Goal: Communication & Community: Ask a question

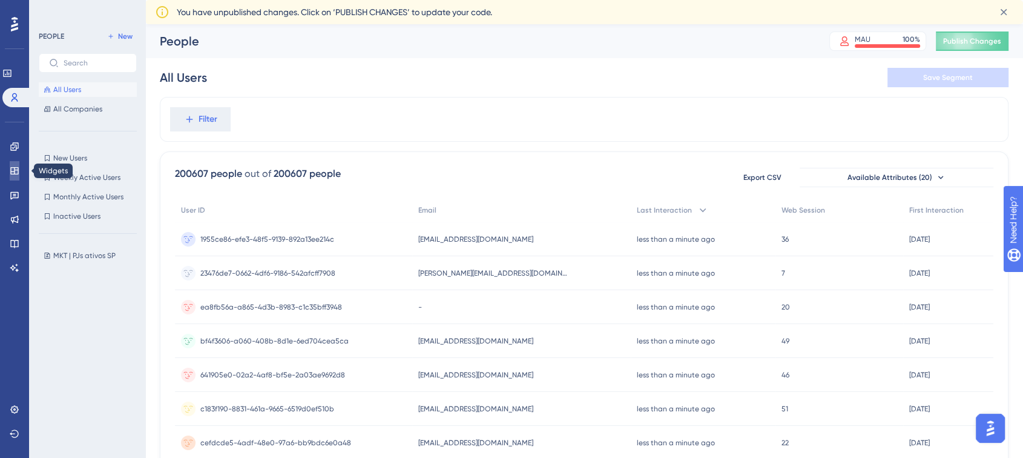
click at [10, 168] on icon at bounding box center [14, 170] width 8 height 7
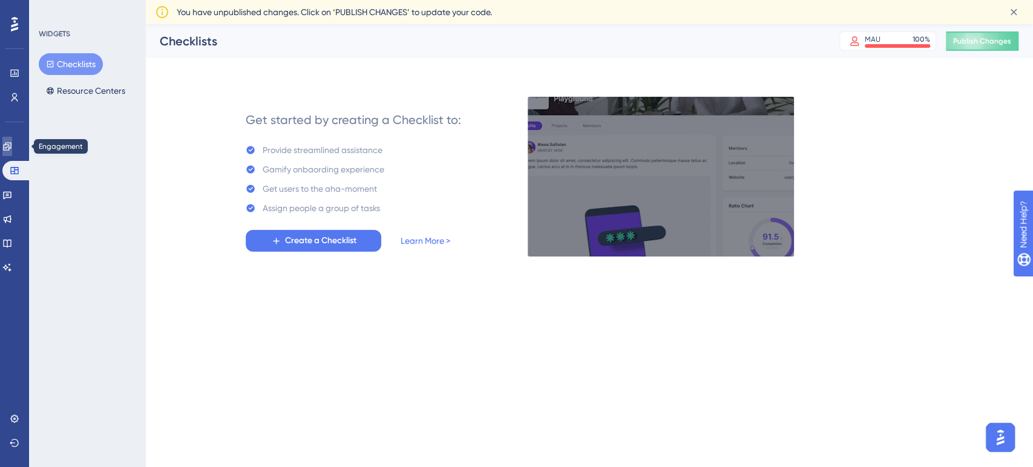
click at [12, 151] on link at bounding box center [7, 146] width 10 height 19
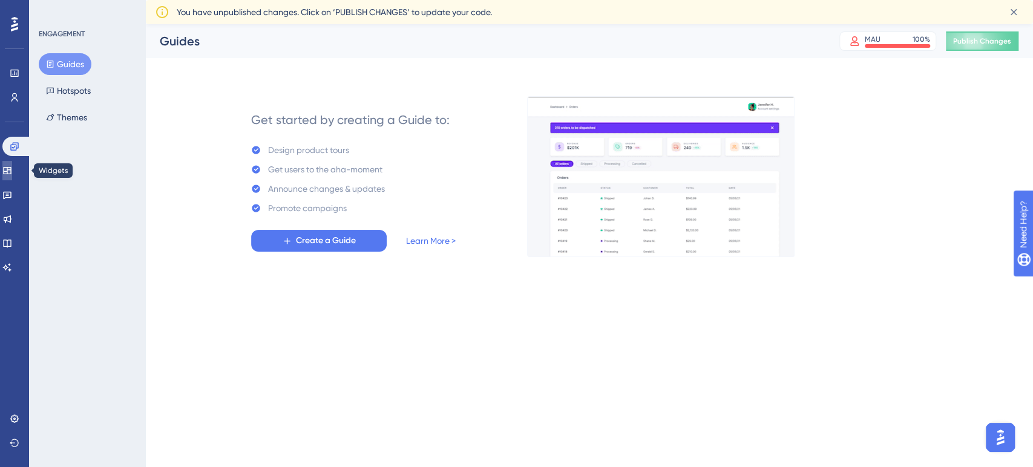
click at [12, 163] on link at bounding box center [7, 170] width 10 height 19
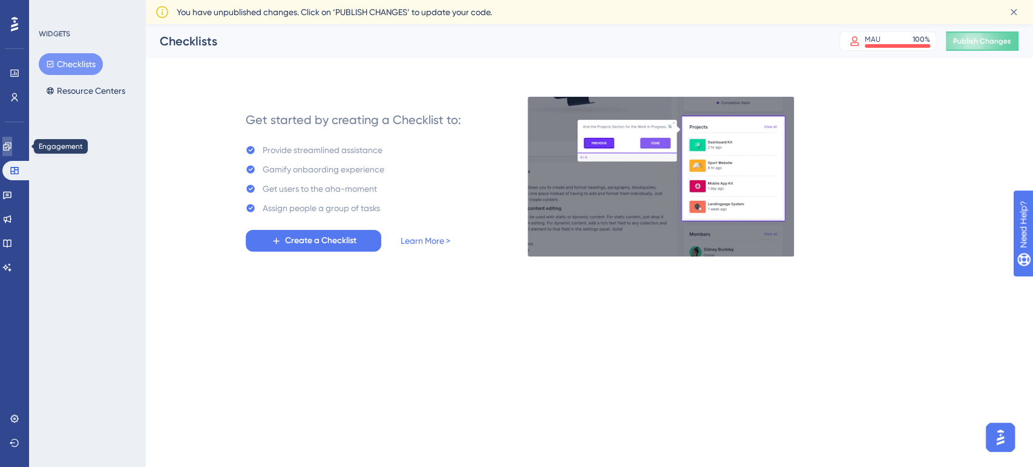
click at [12, 154] on link at bounding box center [7, 146] width 10 height 19
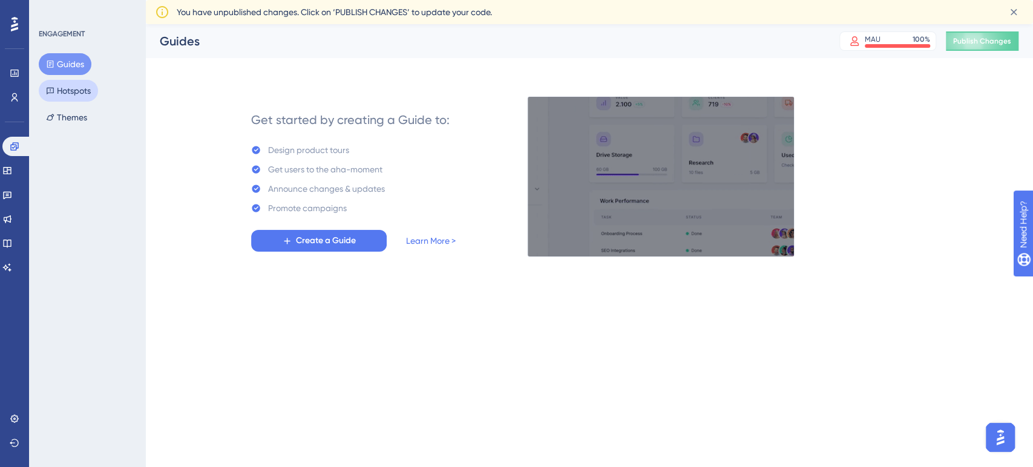
click at [80, 93] on button "Hotspots" at bounding box center [68, 91] width 59 height 22
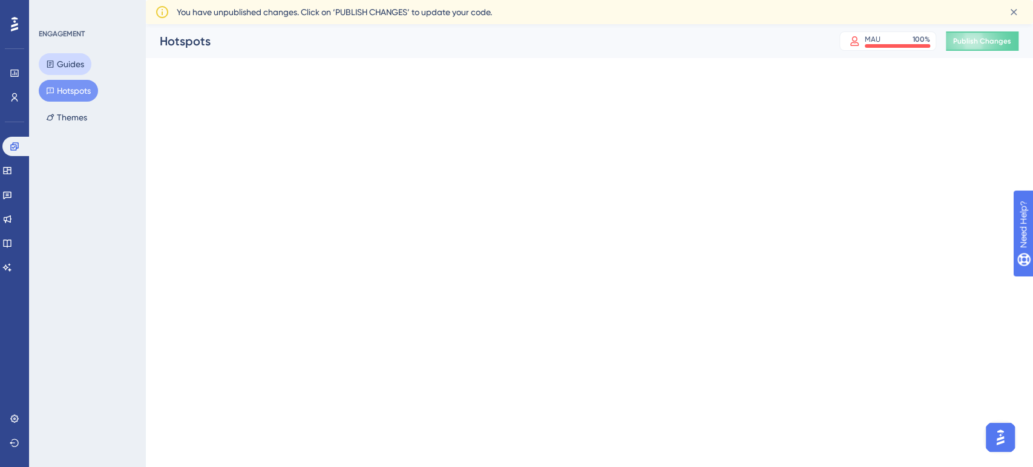
click at [70, 58] on button "Guides" at bounding box center [65, 64] width 53 height 22
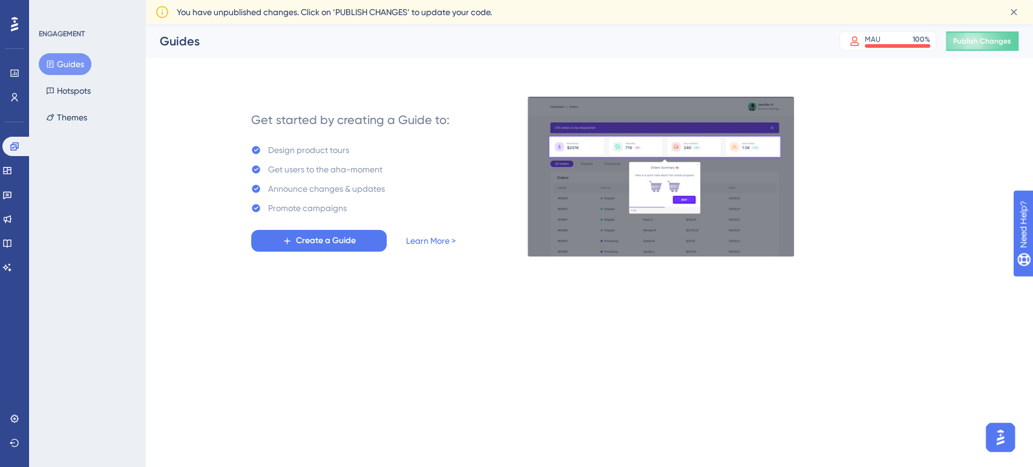
click at [70, 58] on button "Guides" at bounding box center [65, 64] width 53 height 22
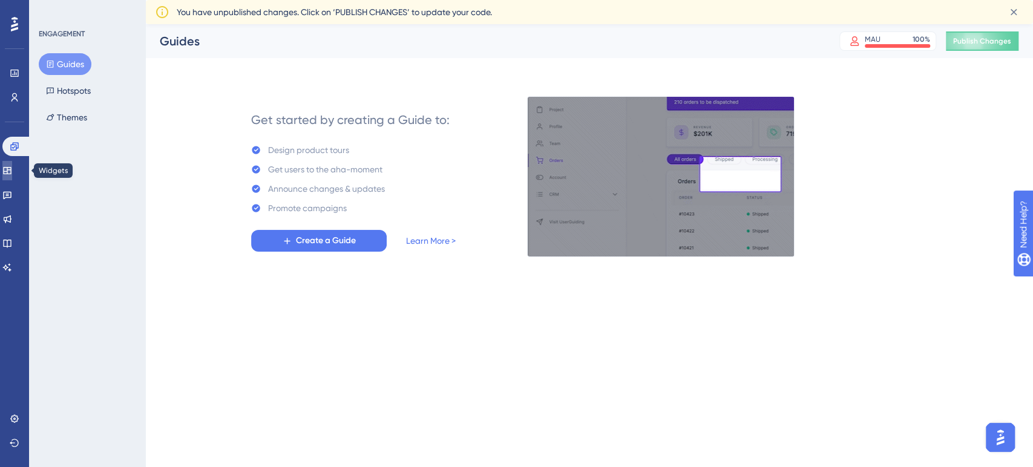
click at [12, 168] on link at bounding box center [7, 170] width 10 height 19
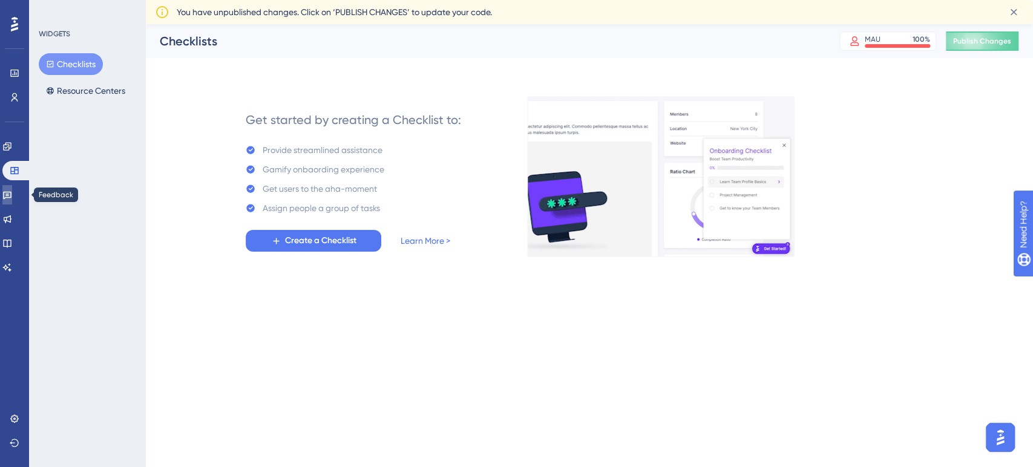
click at [12, 201] on link at bounding box center [7, 194] width 10 height 19
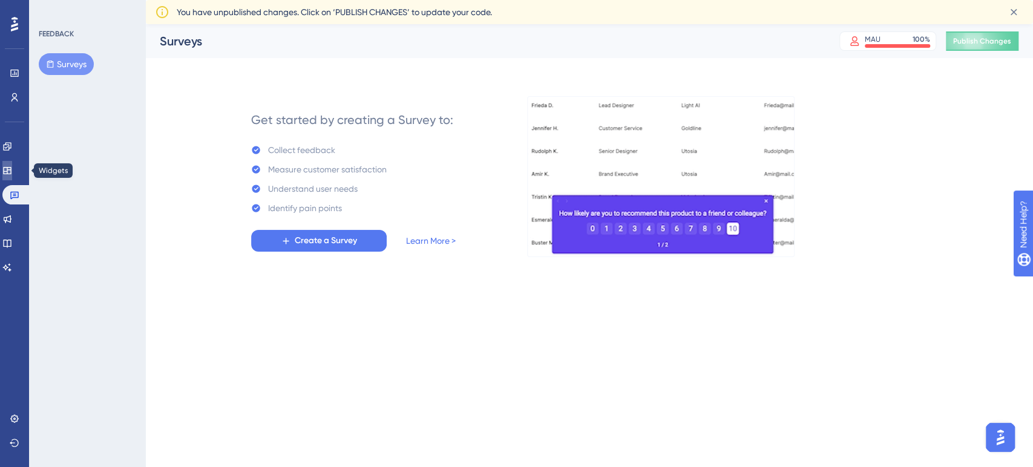
click at [12, 170] on icon at bounding box center [7, 171] width 10 height 10
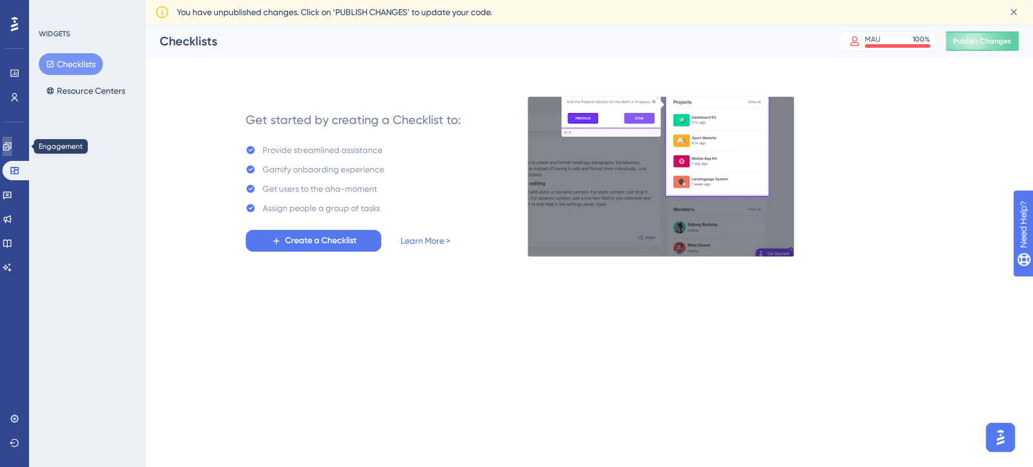
click at [5, 143] on link at bounding box center [7, 146] width 10 height 19
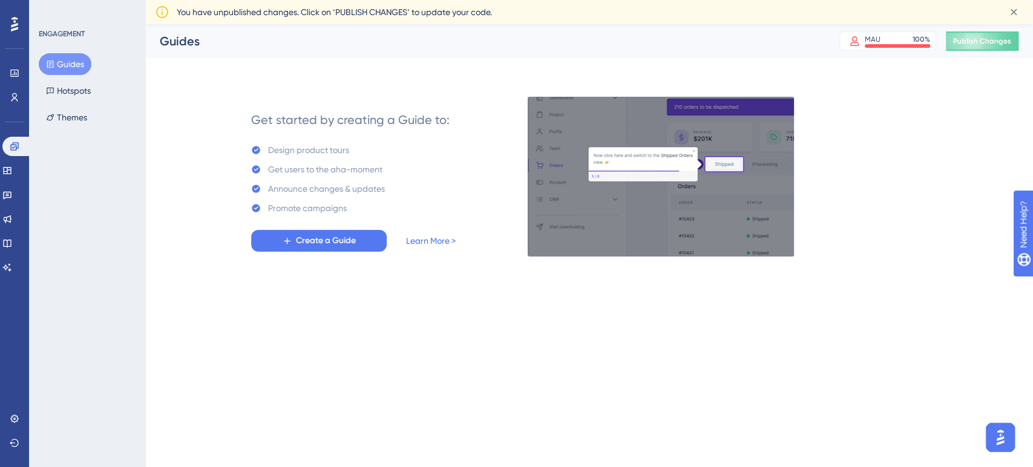
click at [1002, 442] on img "Open AI Assistant Launcher" at bounding box center [1001, 438] width 22 height 22
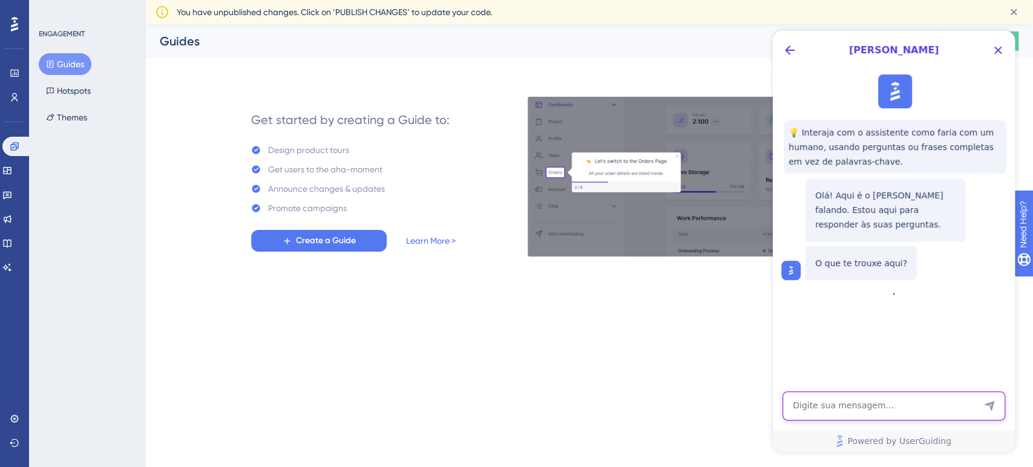
click at [836, 407] on textarea "AI Assistant Text Input" at bounding box center [894, 406] width 223 height 29
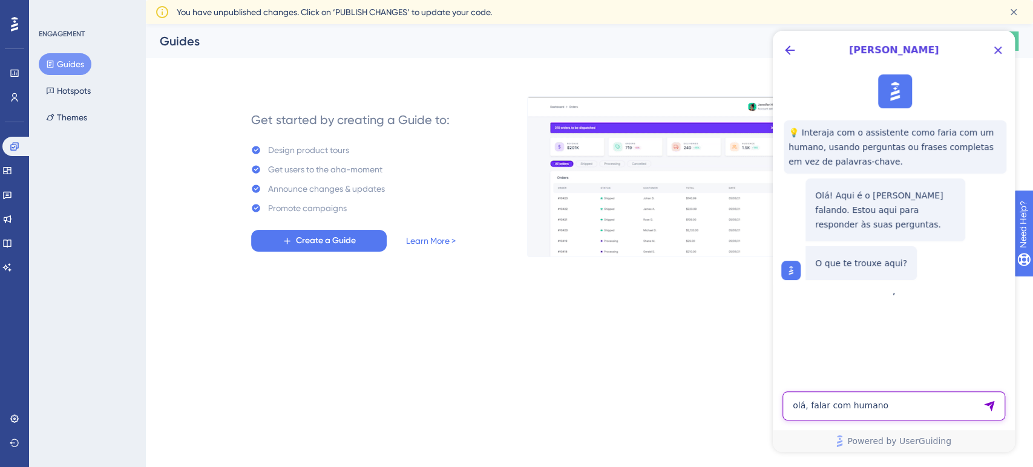
type textarea "olá, falar com humano"
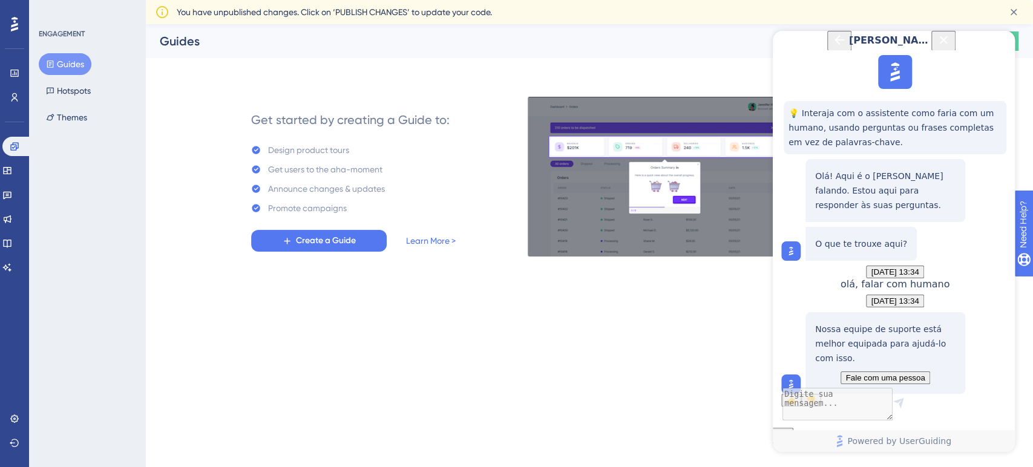
scroll to position [107, 0]
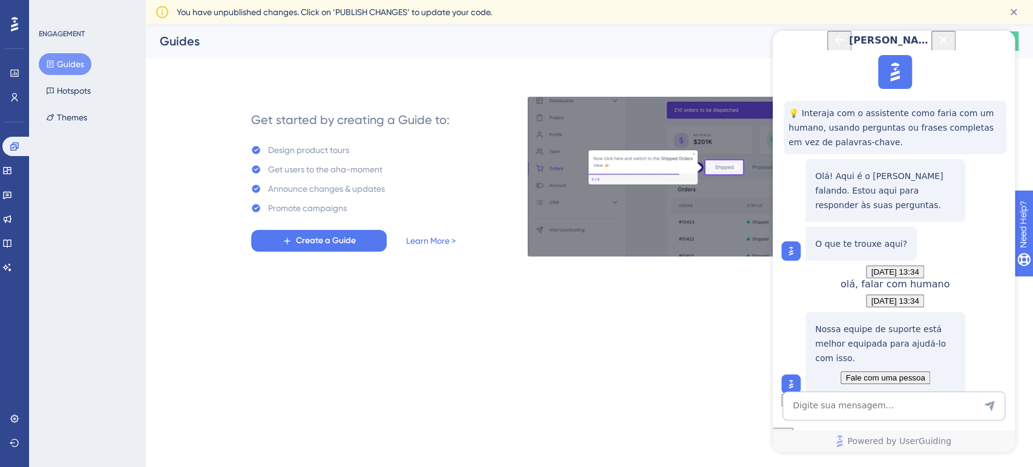
click at [928, 372] on button "Fale com uma pessoa" at bounding box center [885, 378] width 89 height 13
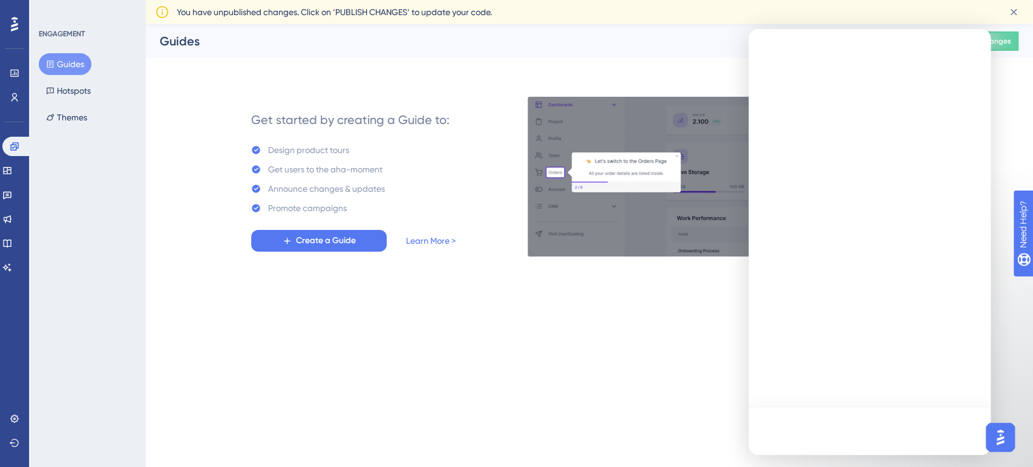
scroll to position [0, 0]
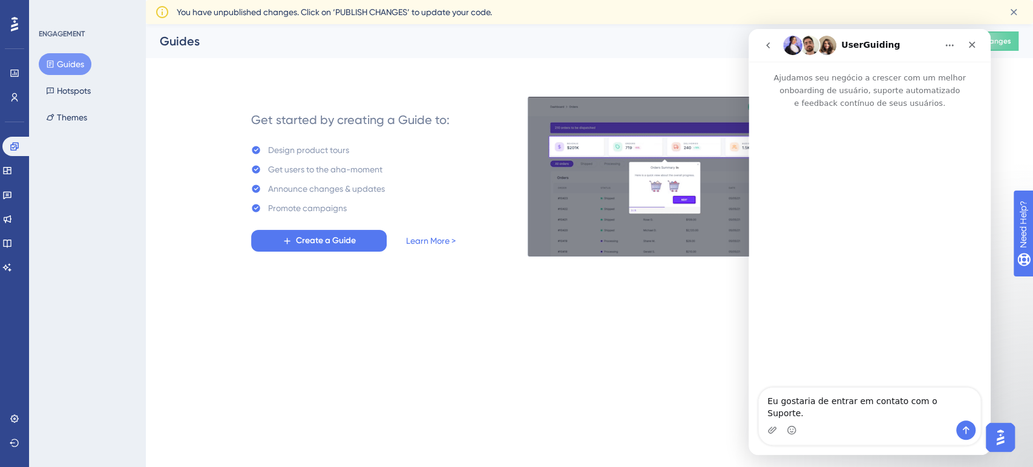
click at [855, 415] on textarea "Eu gostaria de entrar em contato com o Suporte." at bounding box center [870, 404] width 222 height 33
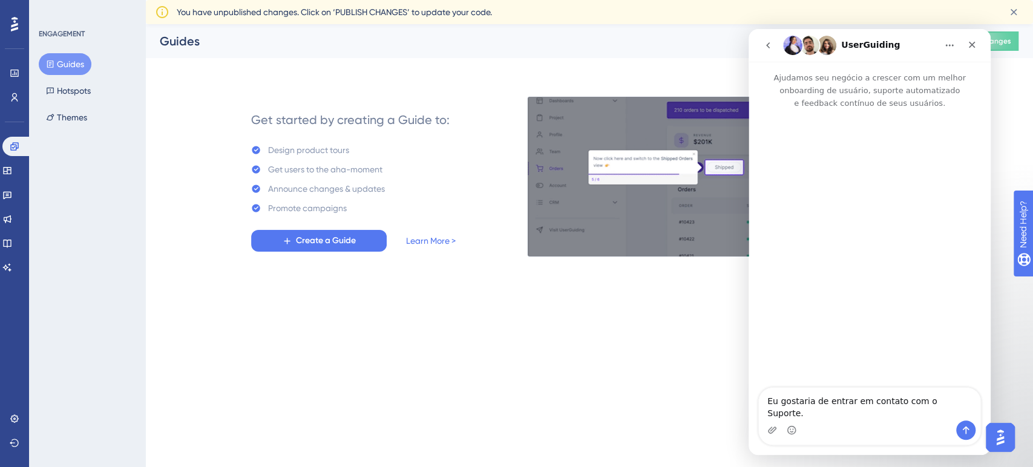
click at [855, 415] on textarea "Eu gostaria de entrar em contato com o Suporte." at bounding box center [870, 404] width 222 height 33
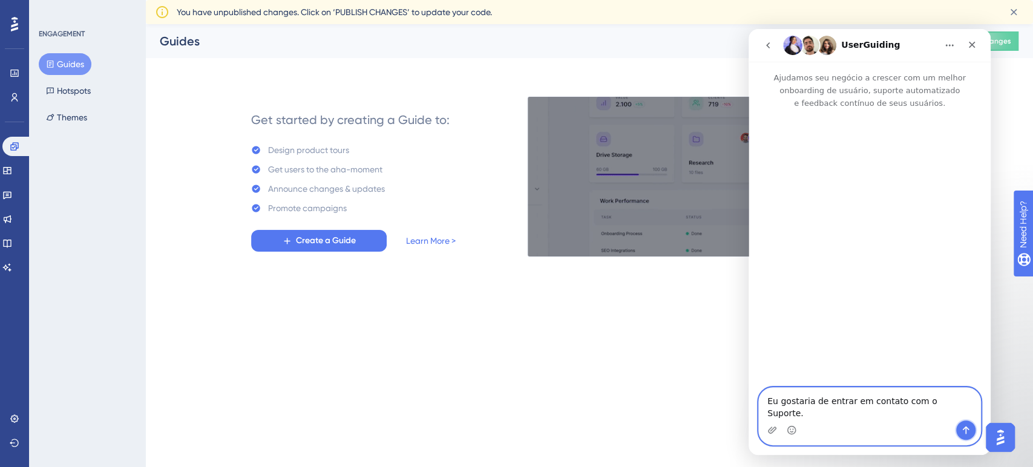
click at [970, 430] on icon "Enviar mensagem…" at bounding box center [966, 431] width 10 height 10
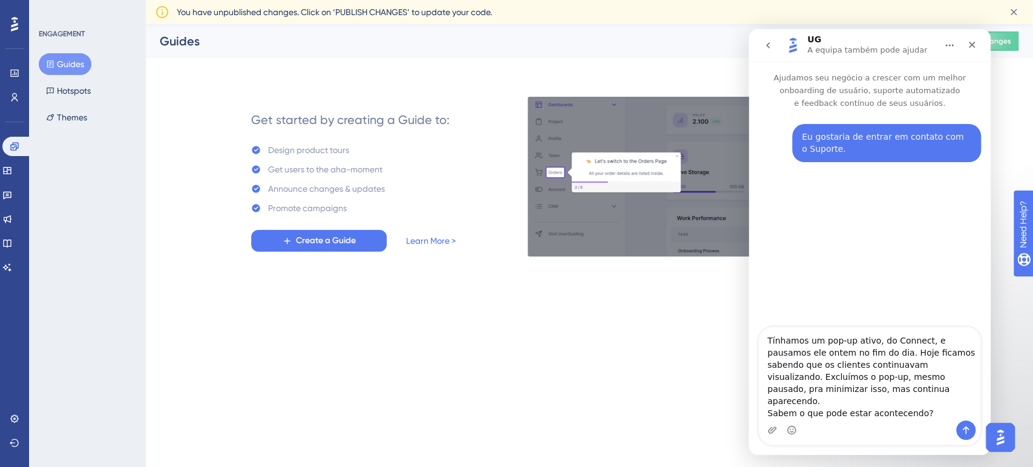
drag, startPoint x: 774, startPoint y: 352, endPoint x: 852, endPoint y: 352, distance: 78.1
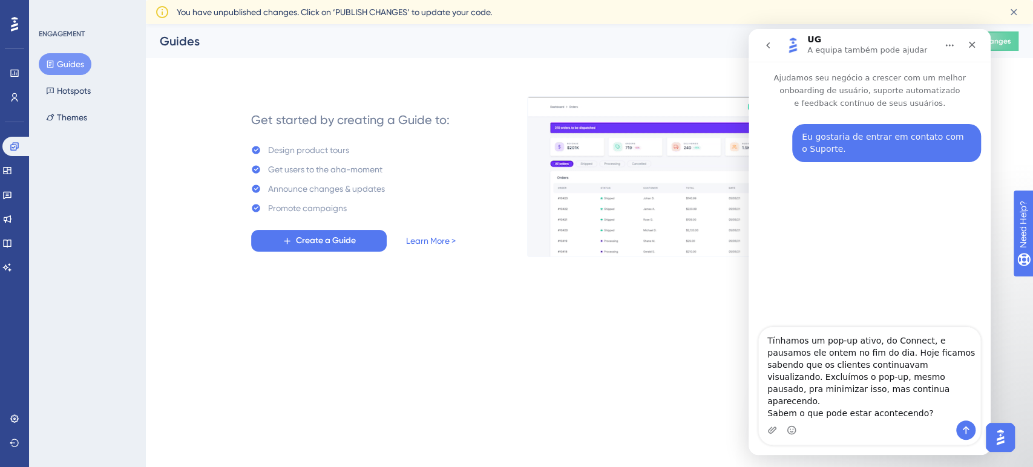
click at [848, 352] on textarea "Tínhamos um pop-up ativo, do Connect, e pausamos ele ontem no fim do dia. Hoje …" at bounding box center [870, 374] width 222 height 93
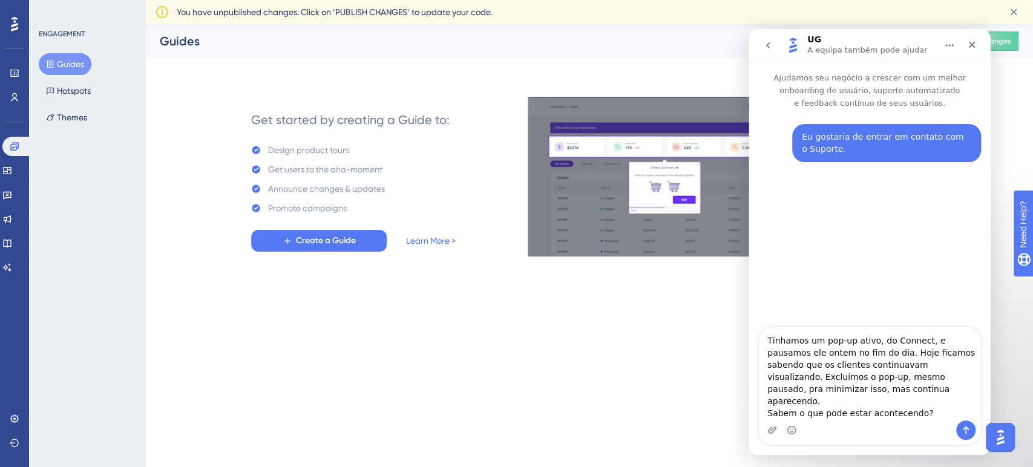
drag, startPoint x: 885, startPoint y: 355, endPoint x: 927, endPoint y: 351, distance: 42.0
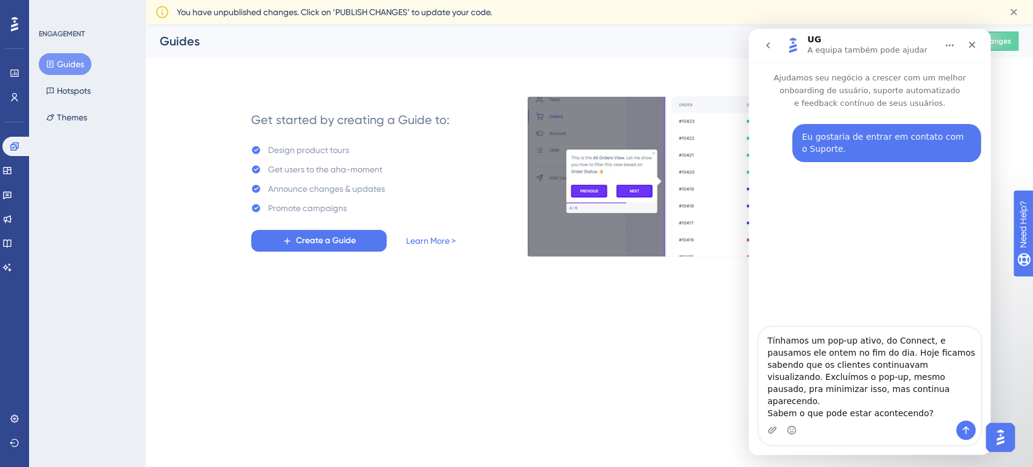
click at [925, 350] on textarea "Tínhamos um pop-up ativo, do Connect, e pausamos ele ontem no fim do dia. Hoje …" at bounding box center [870, 374] width 222 height 93
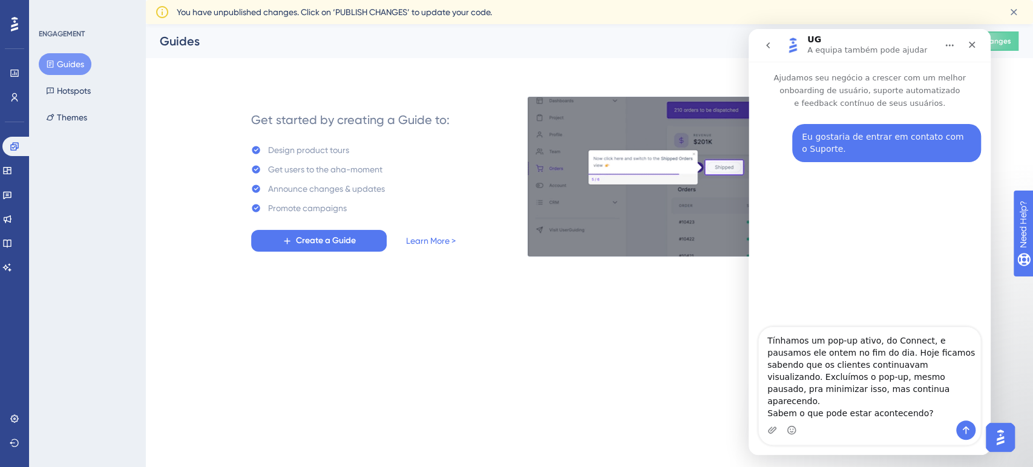
click at [903, 352] on textarea "Tínhamos um pop-up ativo, do Connect, e pausamos ele ontem no fim do dia. Hoje …" at bounding box center [870, 374] width 222 height 93
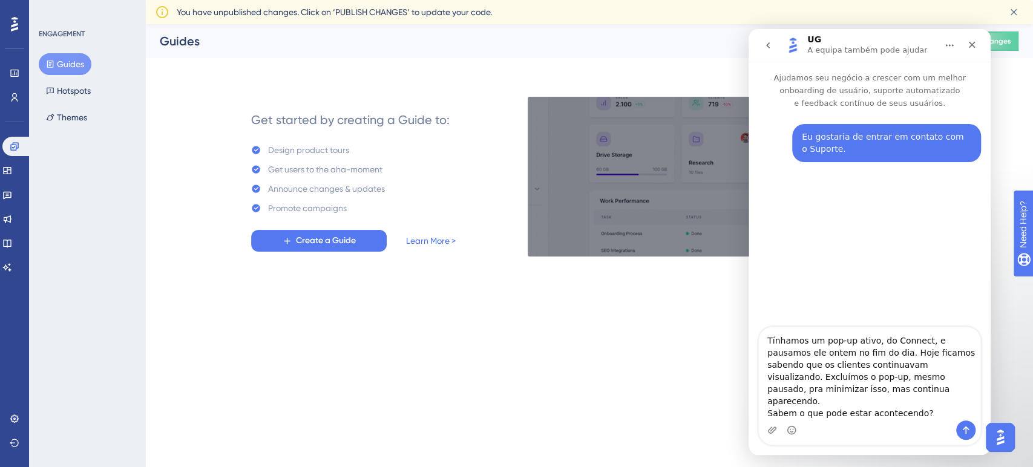
drag, startPoint x: 872, startPoint y: 354, endPoint x: 916, endPoint y: 352, distance: 43.7
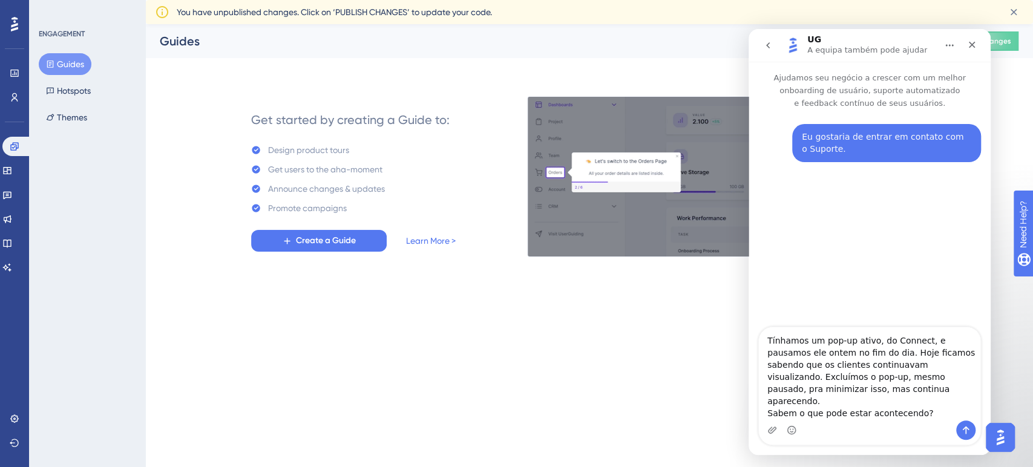
click at [916, 352] on textarea "Tínhamos um pop-up ativo, do Connect, e pausamos ele ontem no fim do dia. Hoje …" at bounding box center [870, 374] width 222 height 93
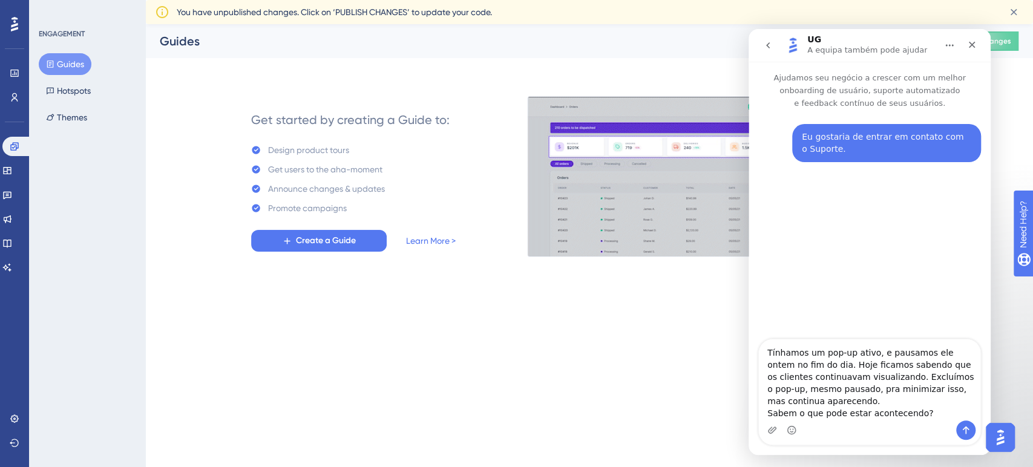
drag, startPoint x: 802, startPoint y: 379, endPoint x: 860, endPoint y: 389, distance: 58.9
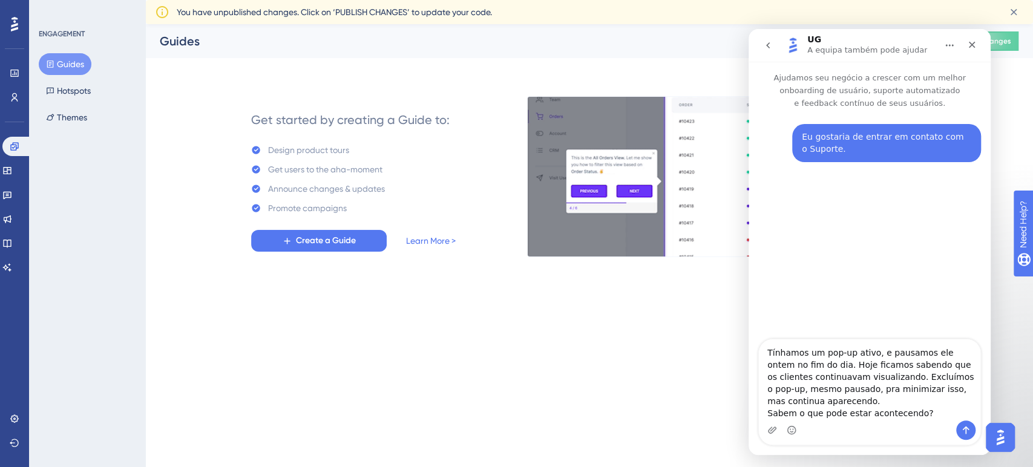
click at [860, 389] on textarea "Tínhamos um pop-up ativo, e pausamos ele ontem no fim do dia. Hoje ficamos sabe…" at bounding box center [870, 380] width 222 height 81
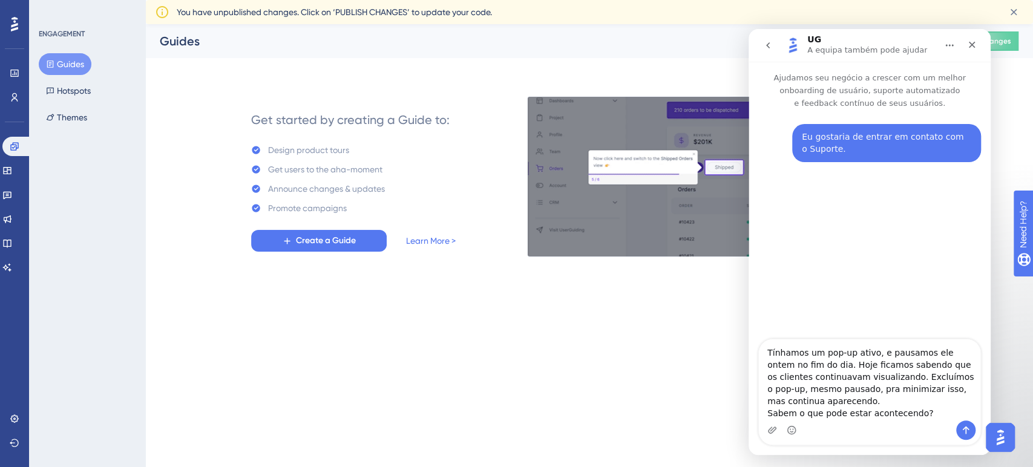
drag, startPoint x: 877, startPoint y: 387, endPoint x: 823, endPoint y: 399, distance: 55.7
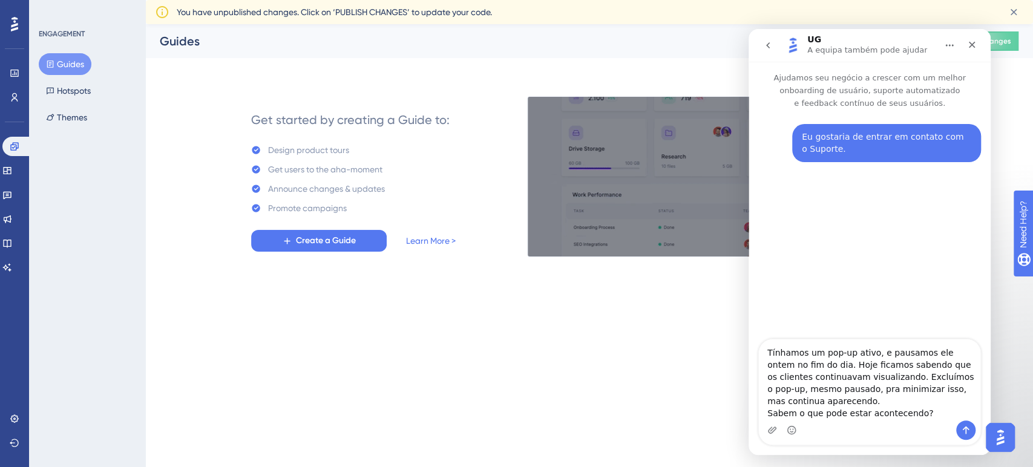
click at [814, 399] on textarea "Tínhamos um pop-up ativo, e pausamos ele ontem no fim do dia. Hoje ficamos sabe…" at bounding box center [870, 380] width 222 height 81
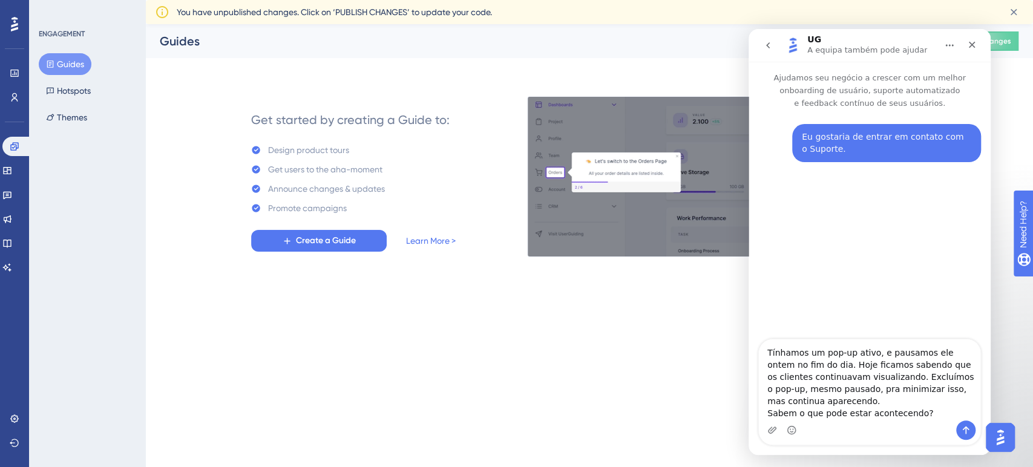
drag, startPoint x: 823, startPoint y: 399, endPoint x: 963, endPoint y: 422, distance: 141.7
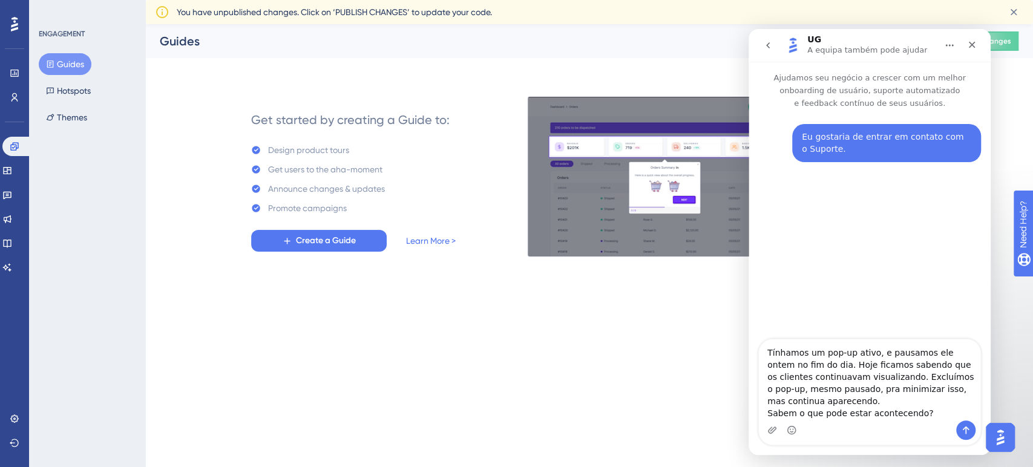
click at [960, 420] on textarea "Tínhamos um pop-up ativo, e pausamos ele ontem no fim do dia. Hoje ficamos sabe…" at bounding box center [870, 380] width 222 height 81
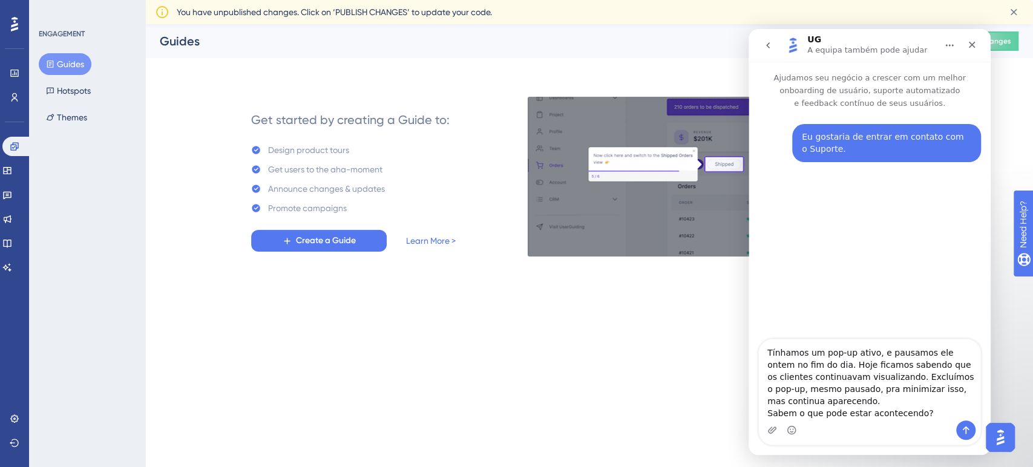
type textarea "Tínhamos um pop-up ativo, e pausamos ele ontem no fim do dia. Hoje ficamos sabe…"
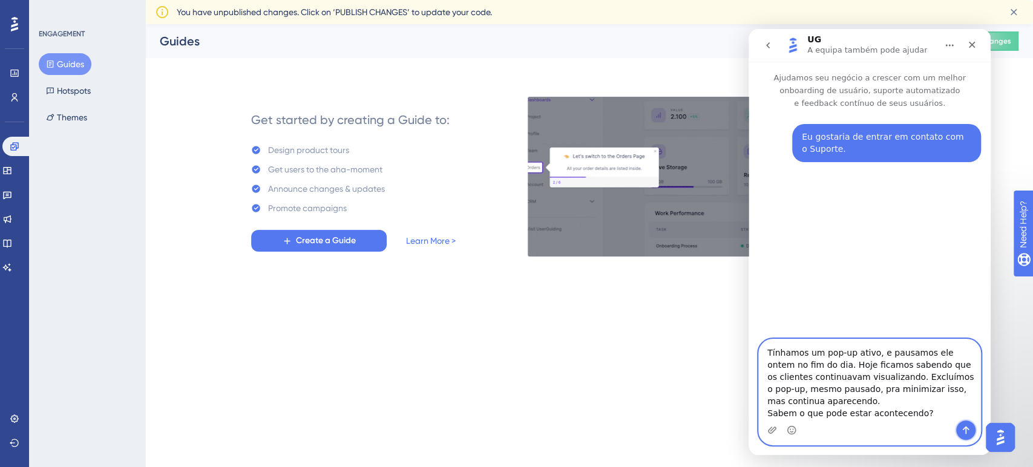
click at [966, 429] on icon "Enviar mensagem…" at bounding box center [966, 431] width 7 height 8
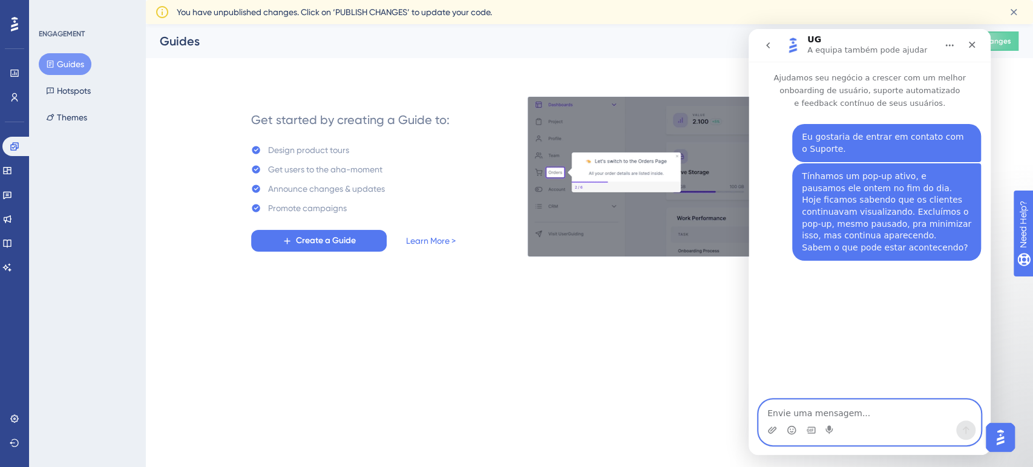
click at [812, 412] on textarea "Envie uma mensagem..." at bounding box center [870, 410] width 222 height 21
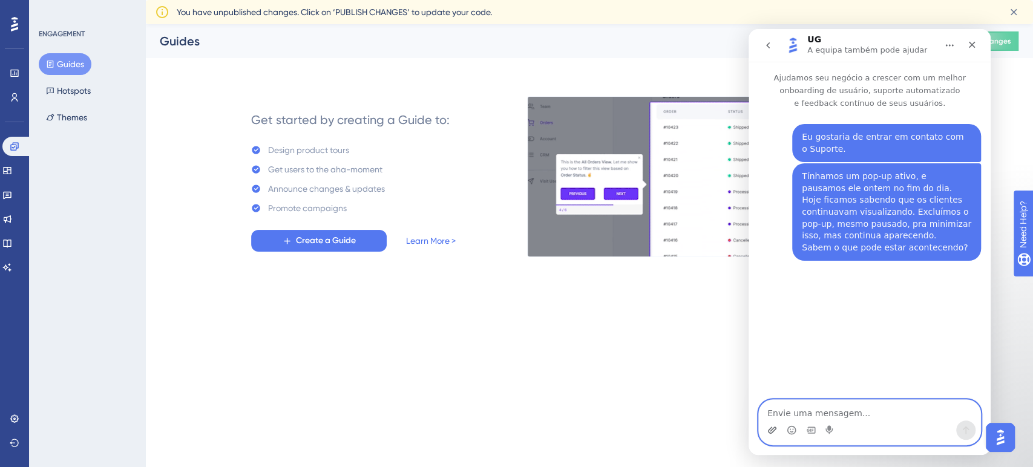
click at [776, 431] on icon "Carregar anexo" at bounding box center [773, 431] width 10 height 10
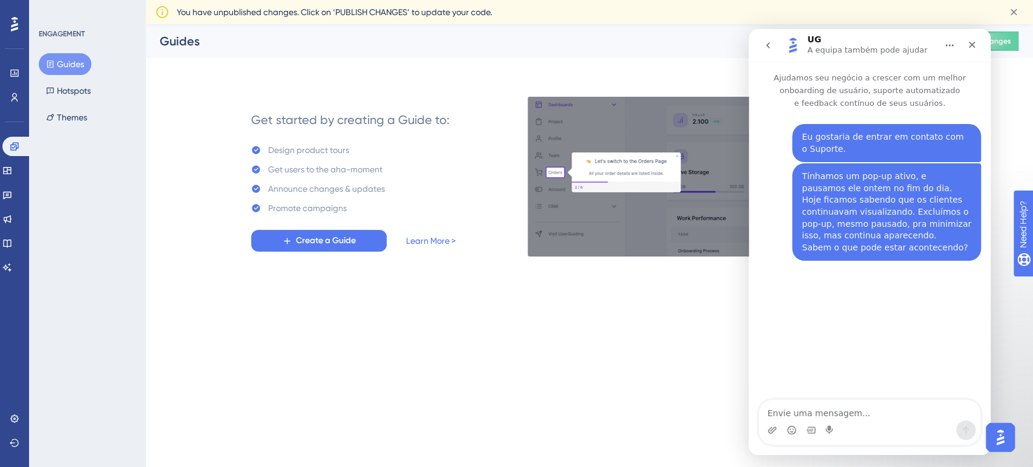
click at [763, 430] on div "Messenger da Intercom" at bounding box center [870, 430] width 222 height 19
click at [768, 430] on icon "Carregar anexo" at bounding box center [772, 430] width 8 height 7
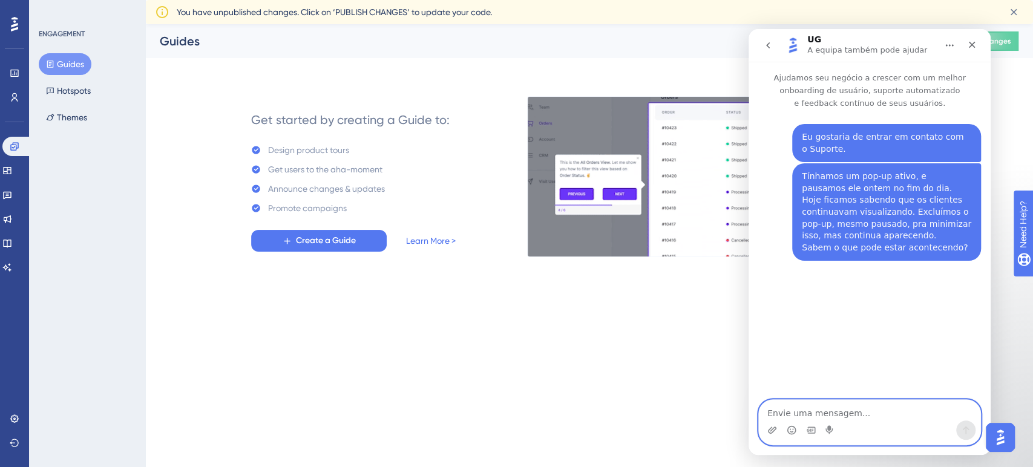
click at [863, 412] on textarea "Envie uma mensagem..." at bounding box center [870, 410] width 222 height 21
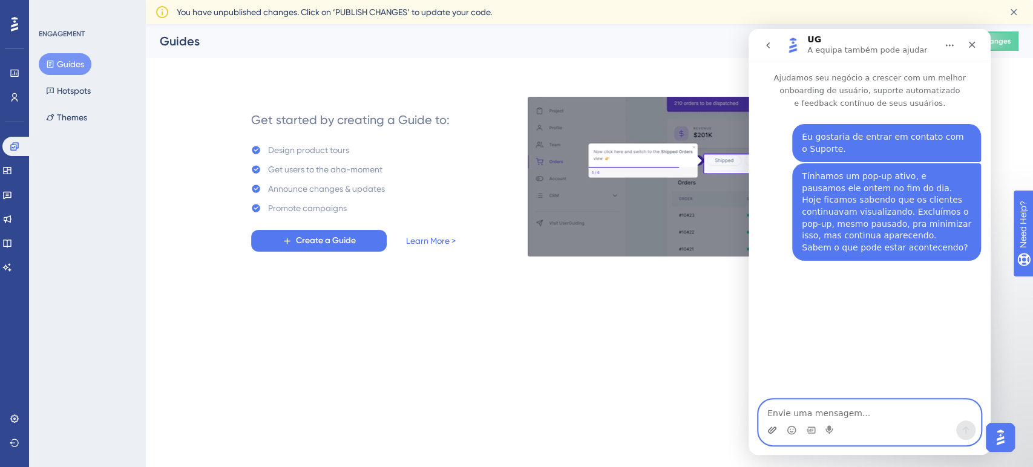
click at [776, 429] on icon "Carregar anexo" at bounding box center [772, 430] width 8 height 7
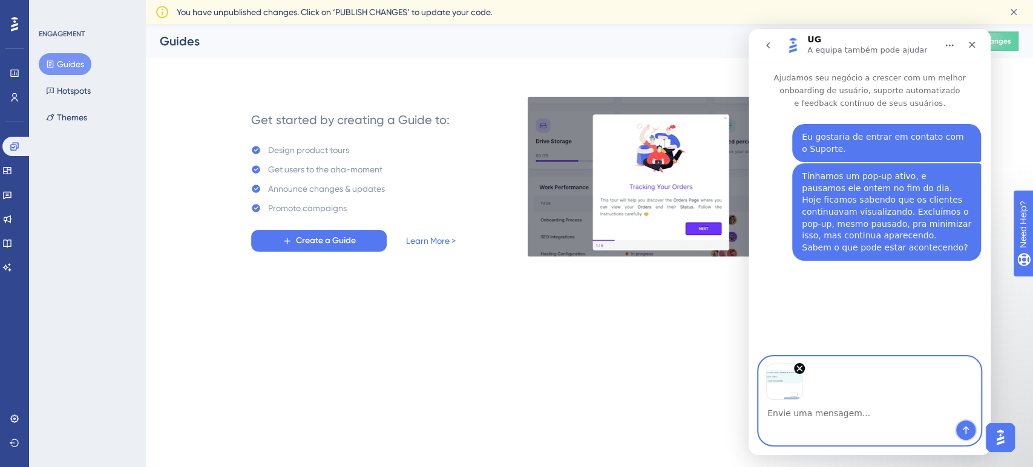
drag, startPoint x: 972, startPoint y: 429, endPoint x: 966, endPoint y: 432, distance: 6.5
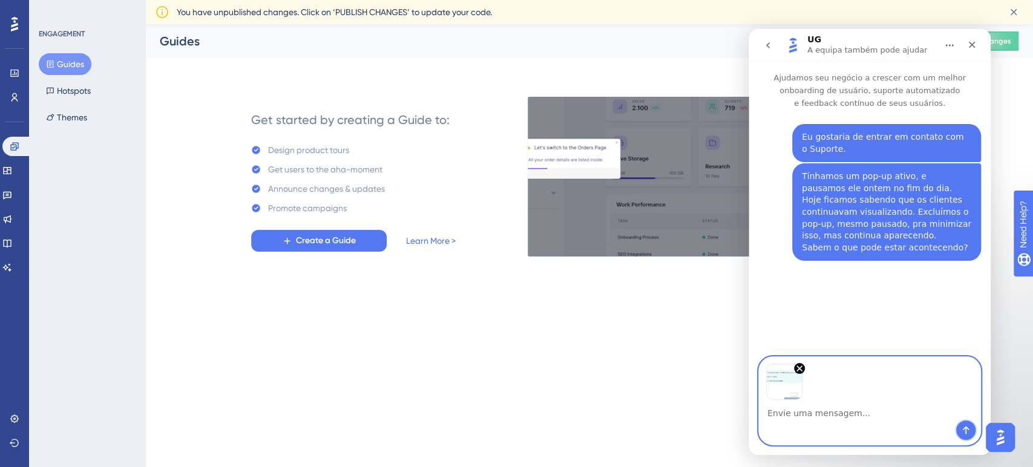
click at [971, 429] on button "Enviar mensagem…" at bounding box center [966, 430] width 19 height 19
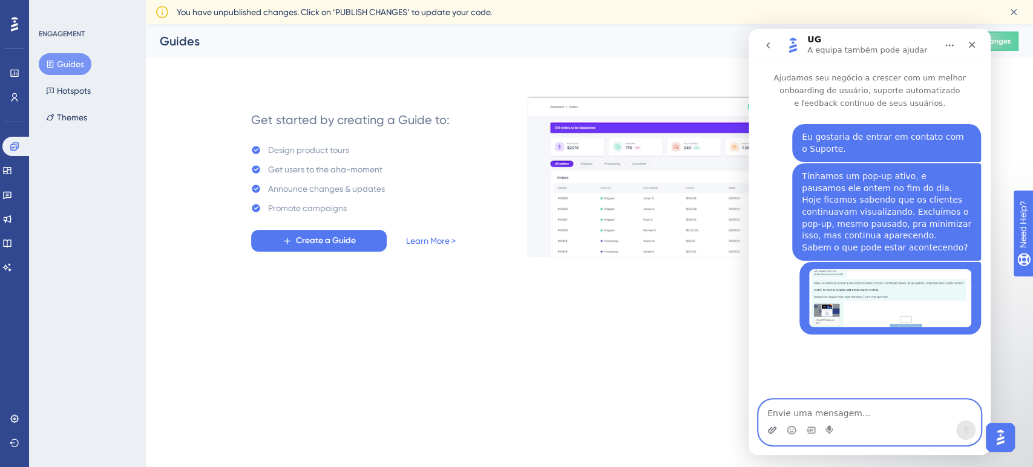
click at [771, 431] on icon "Carregar anexo" at bounding box center [772, 430] width 8 height 7
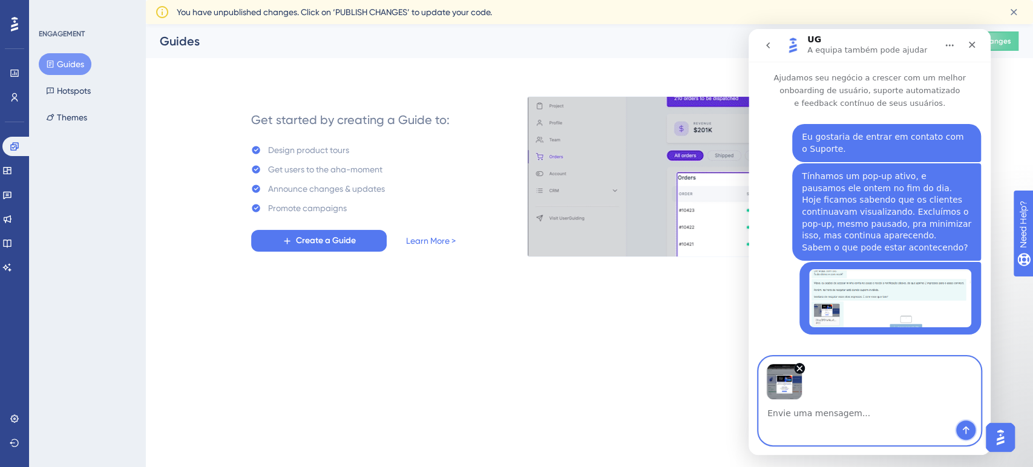
click at [971, 432] on icon "Enviar mensagem…" at bounding box center [966, 431] width 10 height 10
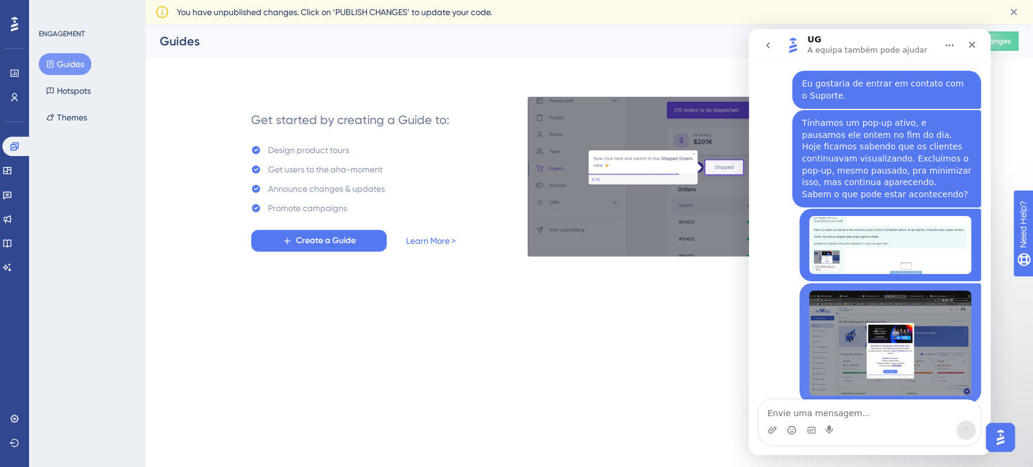
scroll to position [56, 0]
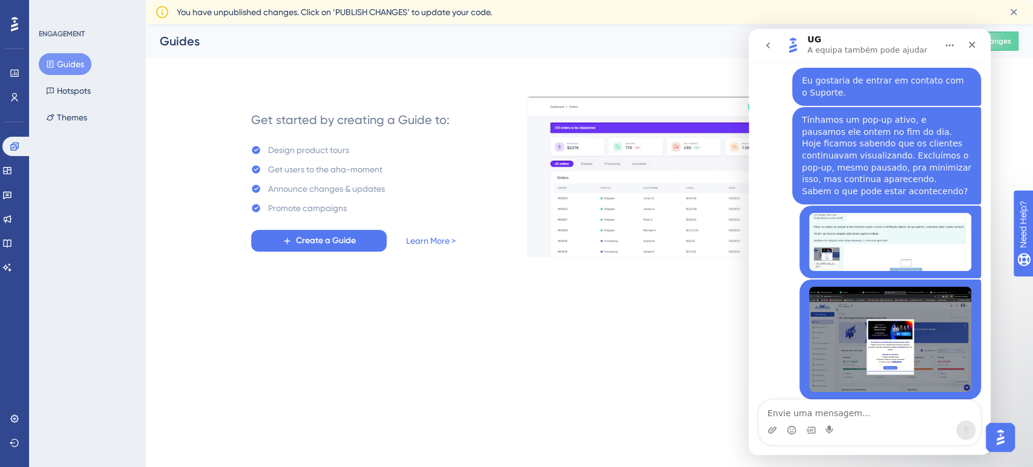
click at [764, 334] on div "Aline • Agora" at bounding box center [870, 347] width 223 height 134
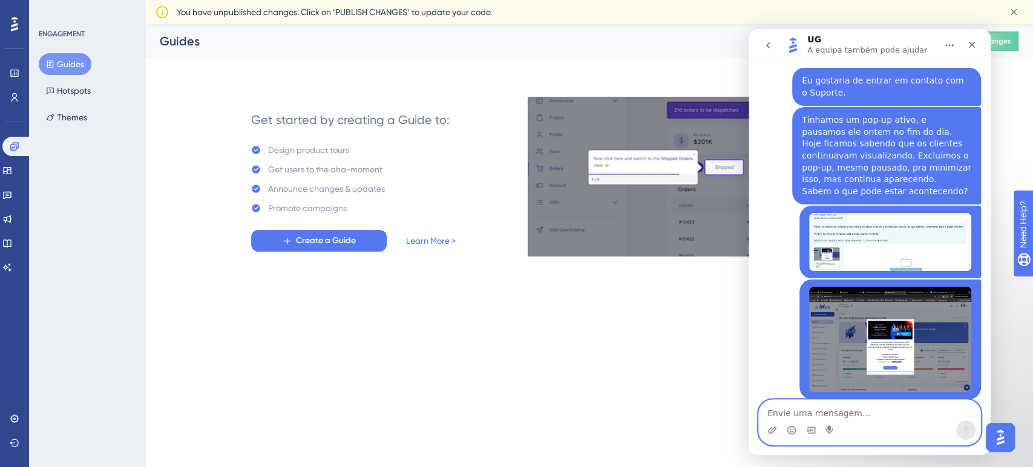
click at [786, 405] on textarea "Envie uma mensagem..." at bounding box center [870, 410] width 222 height 21
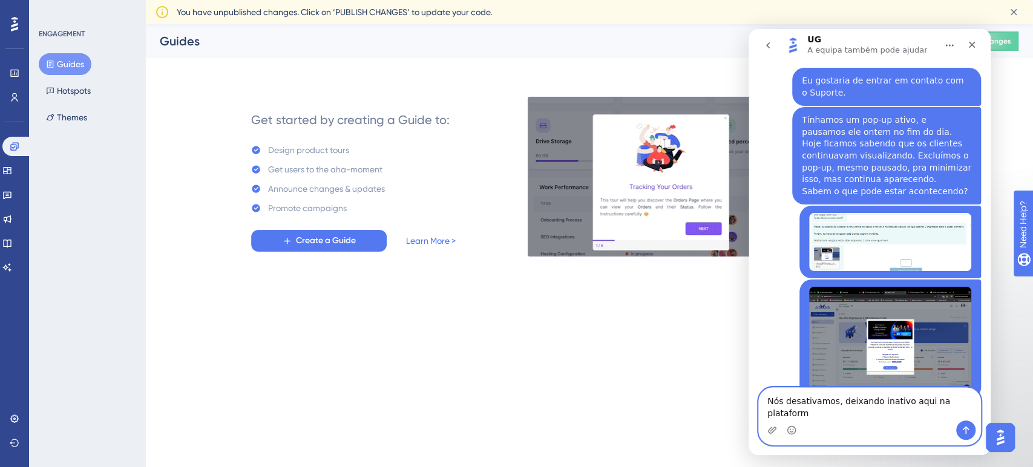
type textarea "Nós desativamos, deixando inativo aqui na plataforma"
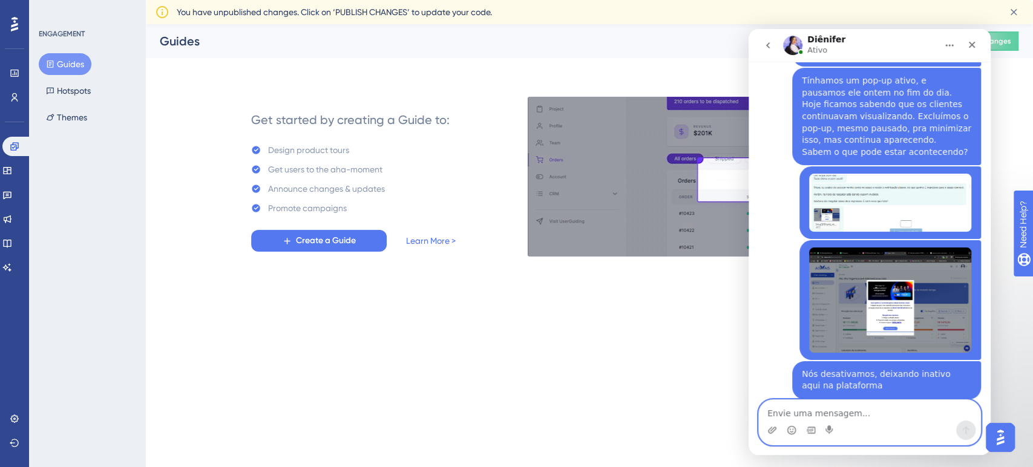
scroll to position [280, 0]
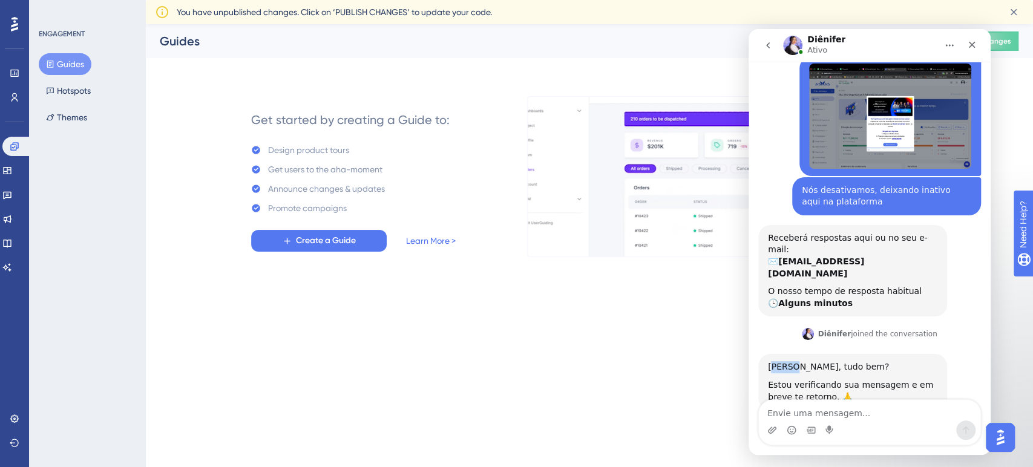
drag, startPoint x: 791, startPoint y: 331, endPoint x: 803, endPoint y: 351, distance: 23.1
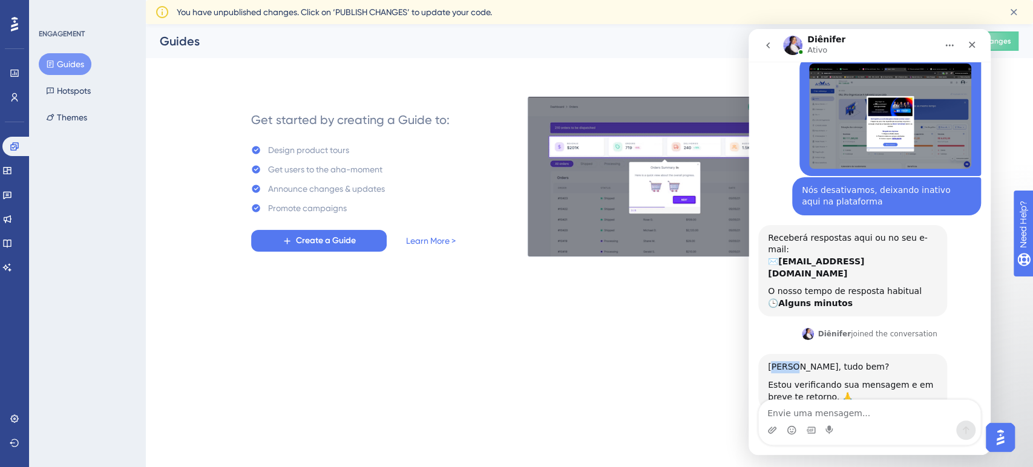
click at [830, 361] on div "[PERSON_NAME], tudo bem?" at bounding box center [853, 367] width 170 height 12
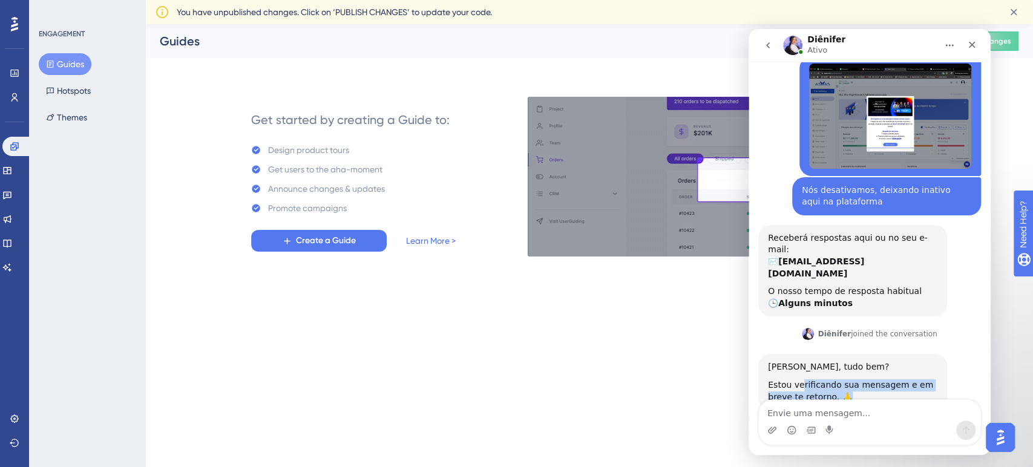
drag, startPoint x: 800, startPoint y: 352, endPoint x: 870, endPoint y: 365, distance: 70.9
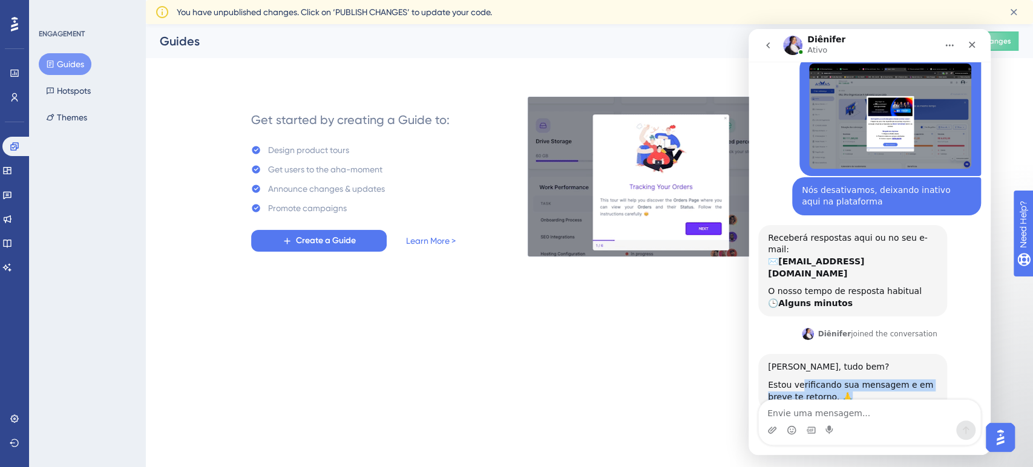
click at [870, 380] on div "Estou verificando sua mensagem e em breve te retorno. 🙏" at bounding box center [853, 392] width 170 height 24
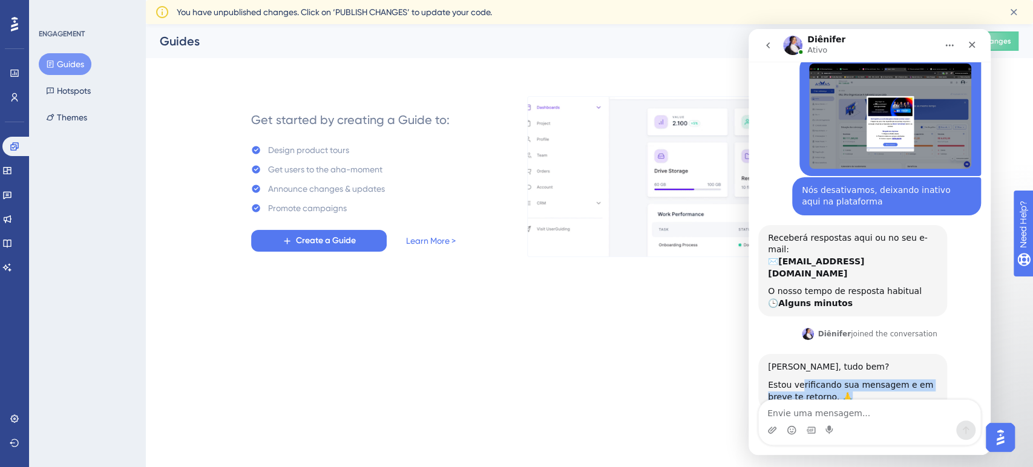
click at [870, 380] on div "Estou verificando sua mensagem e em breve te retorno. 🙏" at bounding box center [853, 392] width 170 height 24
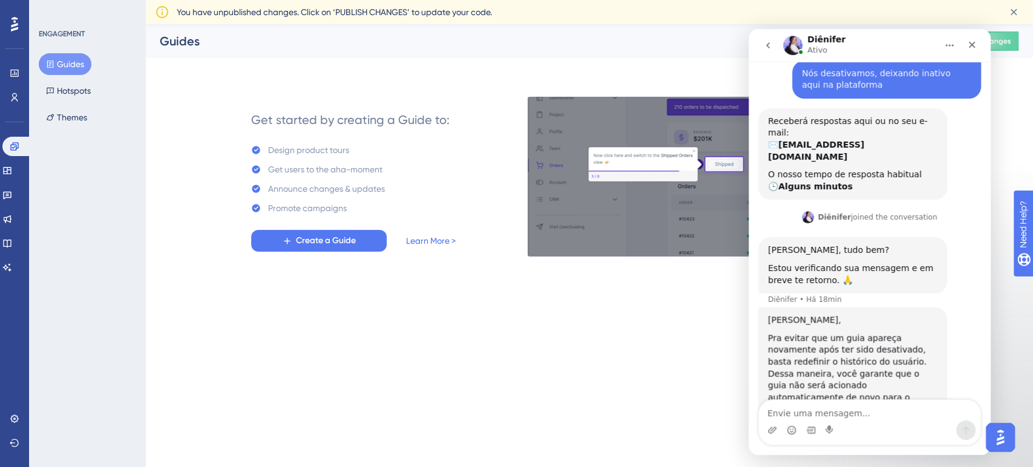
scroll to position [414, 0]
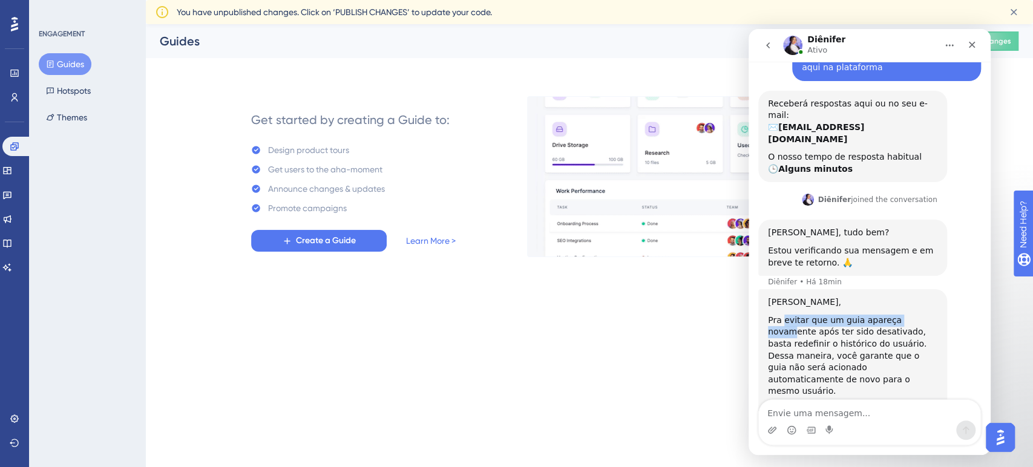
drag, startPoint x: 786, startPoint y: 282, endPoint x: 896, endPoint y: 287, distance: 109.7
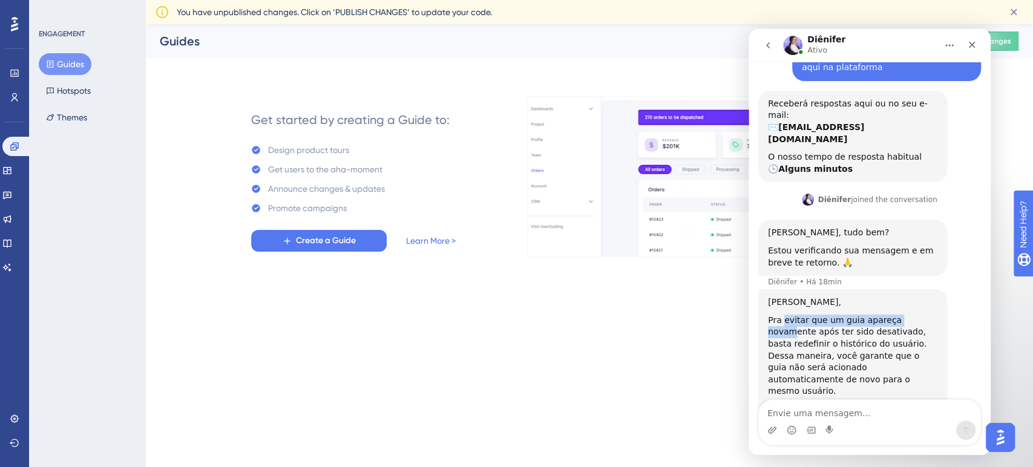
click at [914, 315] on div "Pra evitar que um guia apareça novamente após ter sido desativado, basta redefi…" at bounding box center [853, 356] width 170 height 83
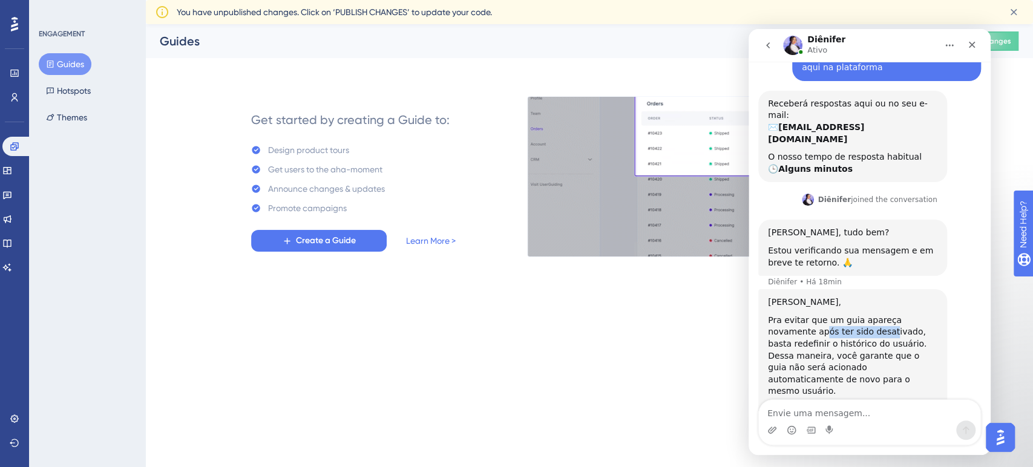
drag, startPoint x: 776, startPoint y: 297, endPoint x: 860, endPoint y: 298, distance: 83.6
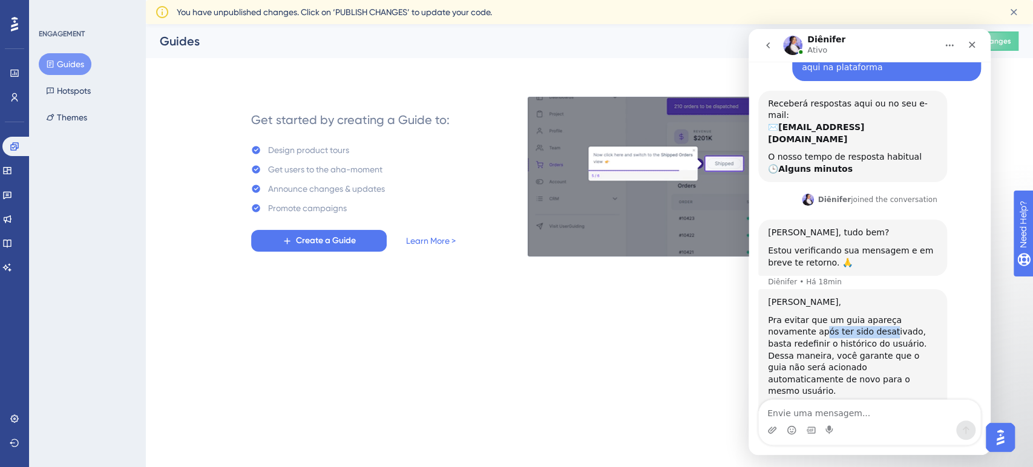
click at [845, 315] on div "Pra evitar que um guia apareça novamente após ter sido desativado, basta redefi…" at bounding box center [853, 356] width 170 height 83
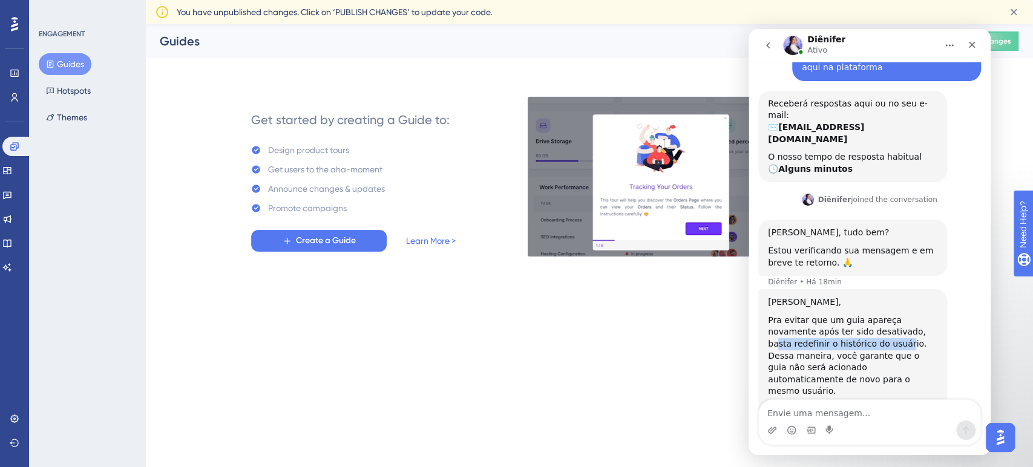
drag, startPoint x: 871, startPoint y: 297, endPoint x: 837, endPoint y: 309, distance: 36.6
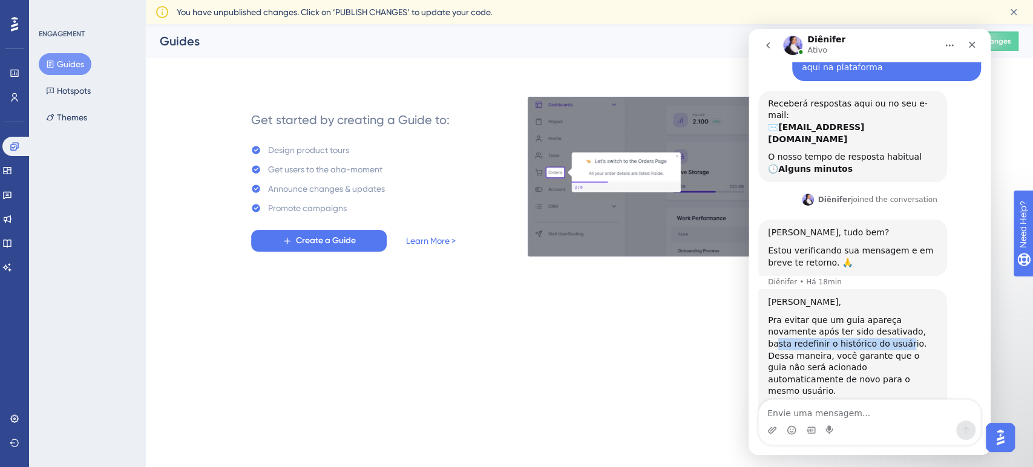
click at [835, 315] on div "Pra evitar que um guia apareça novamente após ter sido desativado, basta redefi…" at bounding box center [853, 356] width 170 height 83
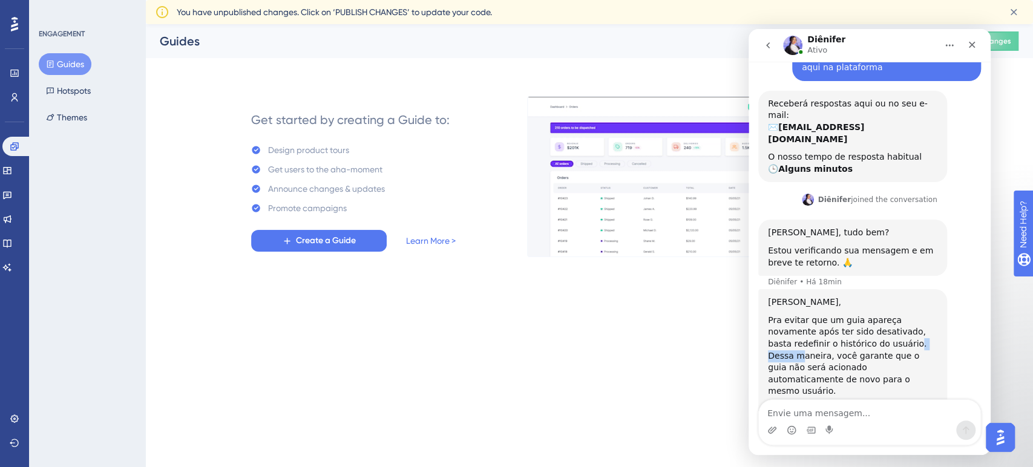
drag, startPoint x: 842, startPoint y: 309, endPoint x: 870, endPoint y: 310, distance: 27.9
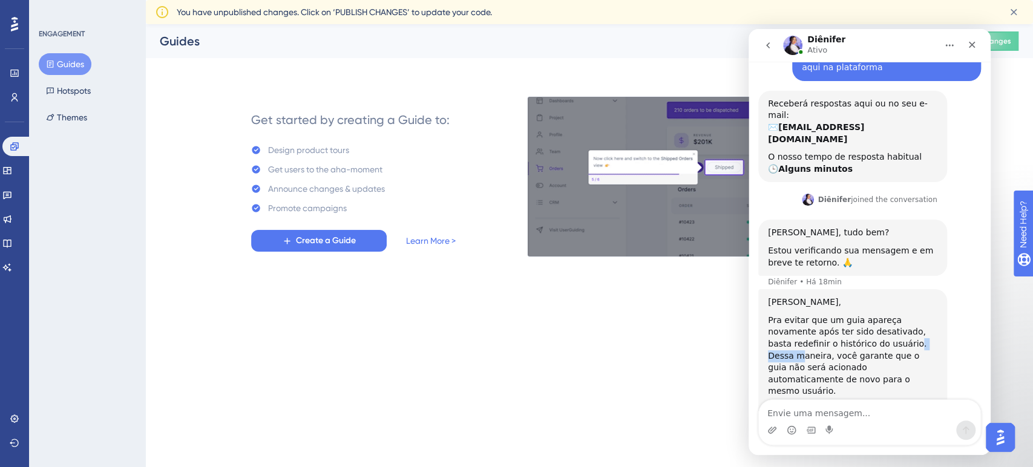
click at [878, 315] on div "Pra evitar que um guia apareça novamente após ter sido desativado, basta redefi…" at bounding box center [853, 356] width 170 height 83
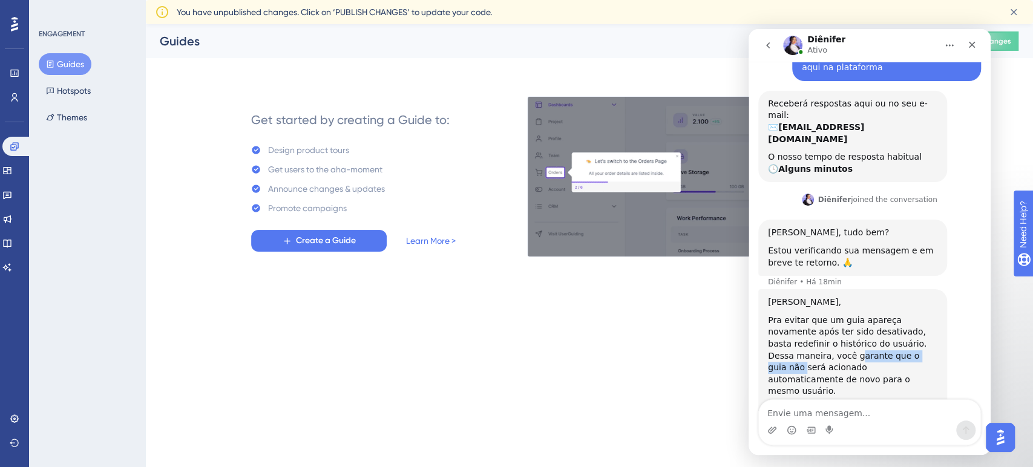
drag, startPoint x: 785, startPoint y: 319, endPoint x: 808, endPoint y: 332, distance: 26.6
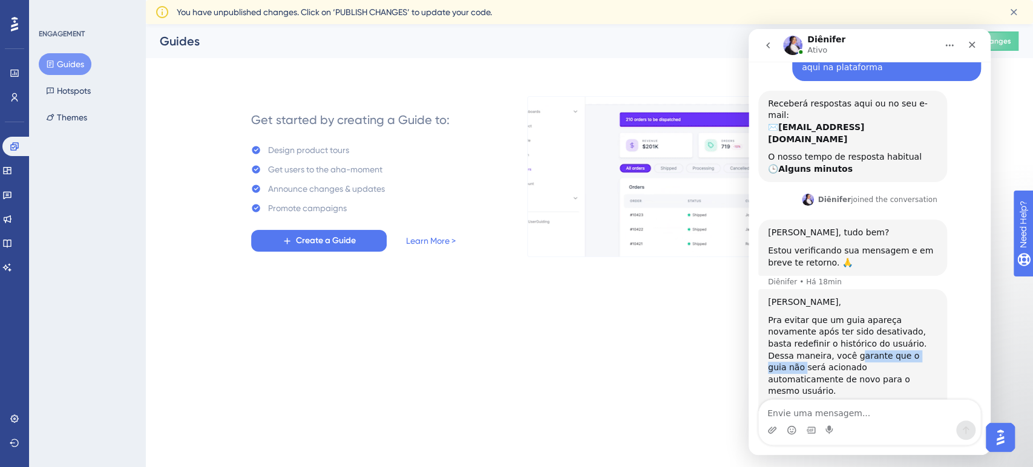
click at [844, 323] on div "Pra evitar que um guia apareça novamente após ter sido desativado, basta redefi…" at bounding box center [853, 356] width 170 height 83
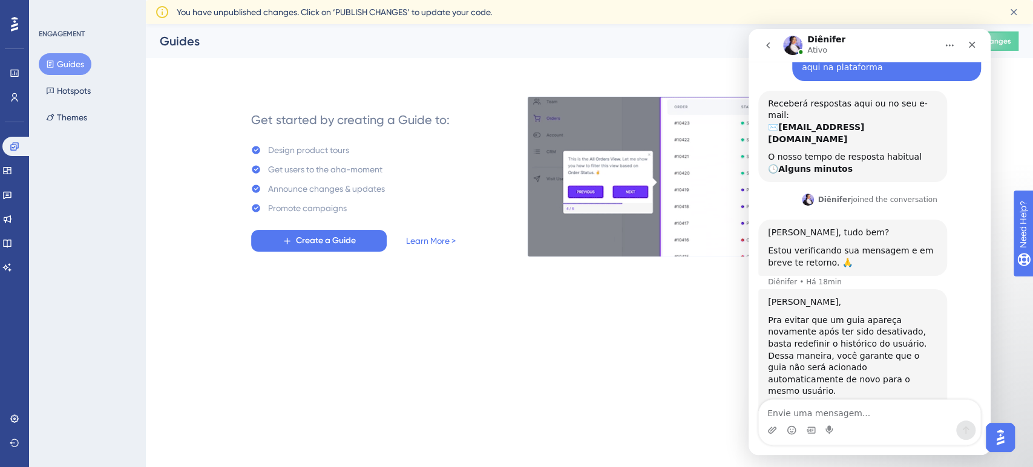
click at [801, 335] on div "Pra evitar que um guia apareça novamente após ter sido desativado, basta redefi…" at bounding box center [853, 356] width 170 height 83
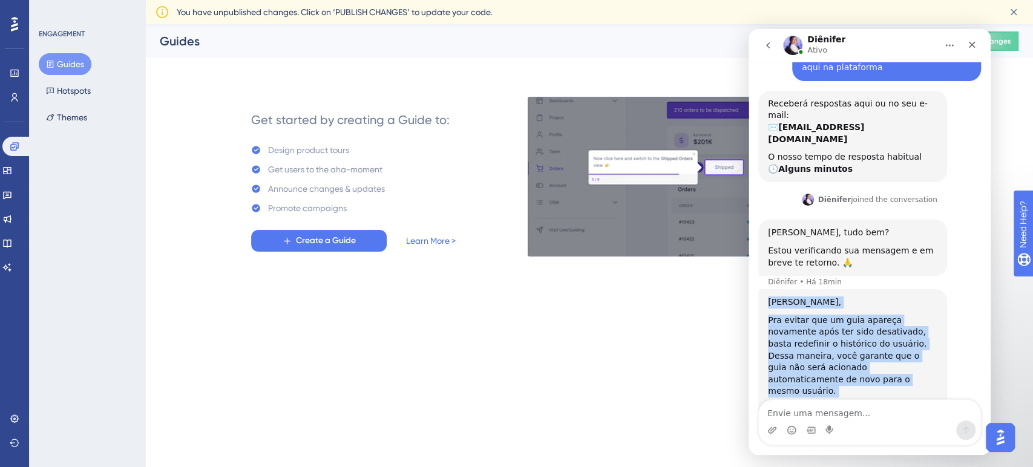
drag, startPoint x: 768, startPoint y: 268, endPoint x: 912, endPoint y: 360, distance: 171.2
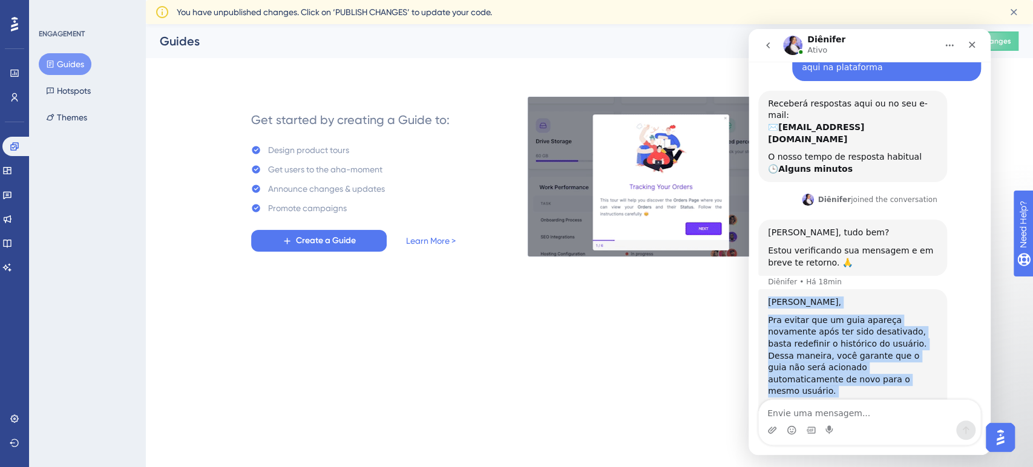
click at [912, 360] on div "Oii Aline, Pra evitar que um guia apareça novamente após ter sido desativado, b…" at bounding box center [853, 356] width 170 height 119
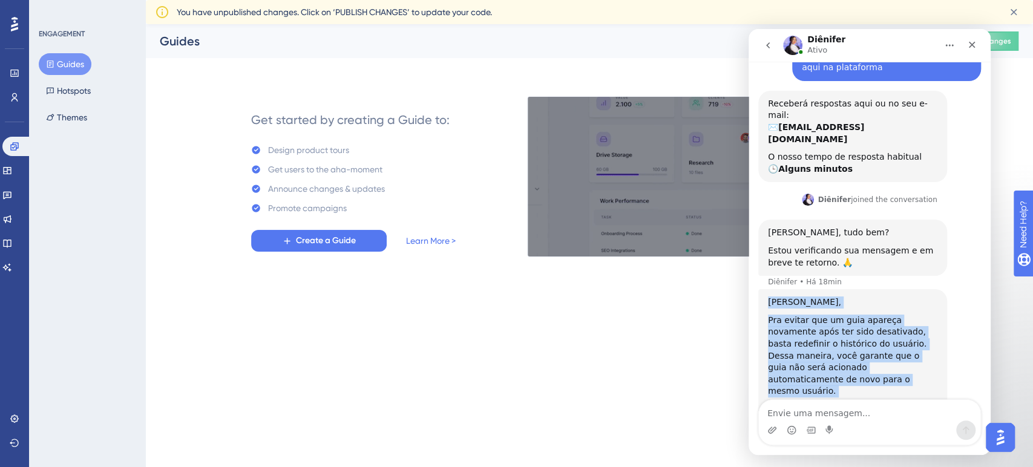
copy div "Oii Aline, Pra evitar que um guia apareça novamente após ter sido desativado, b…"
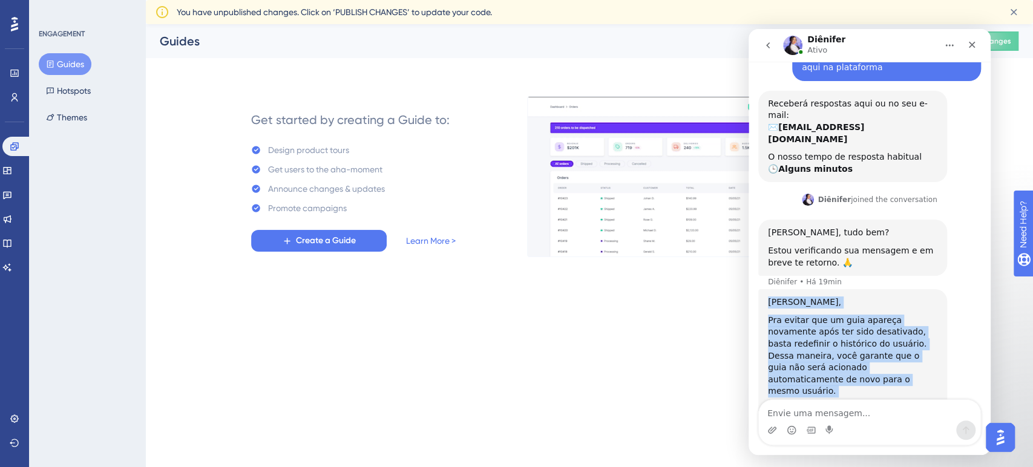
click at [880, 404] on link "artigo" at bounding box center [890, 409] width 25 height 10
